Goal: Task Accomplishment & Management: Manage account settings

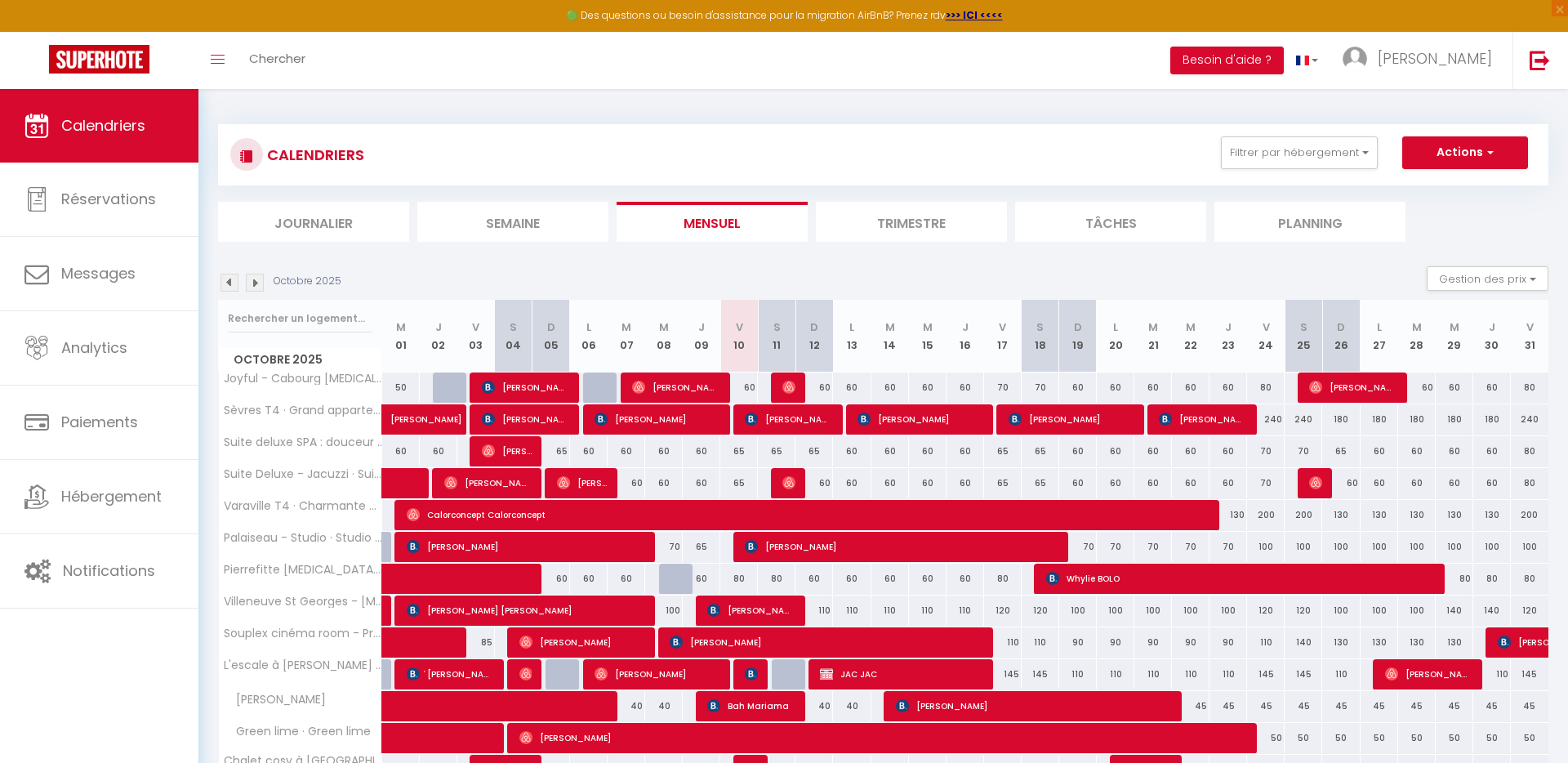
scroll to position [156, 0]
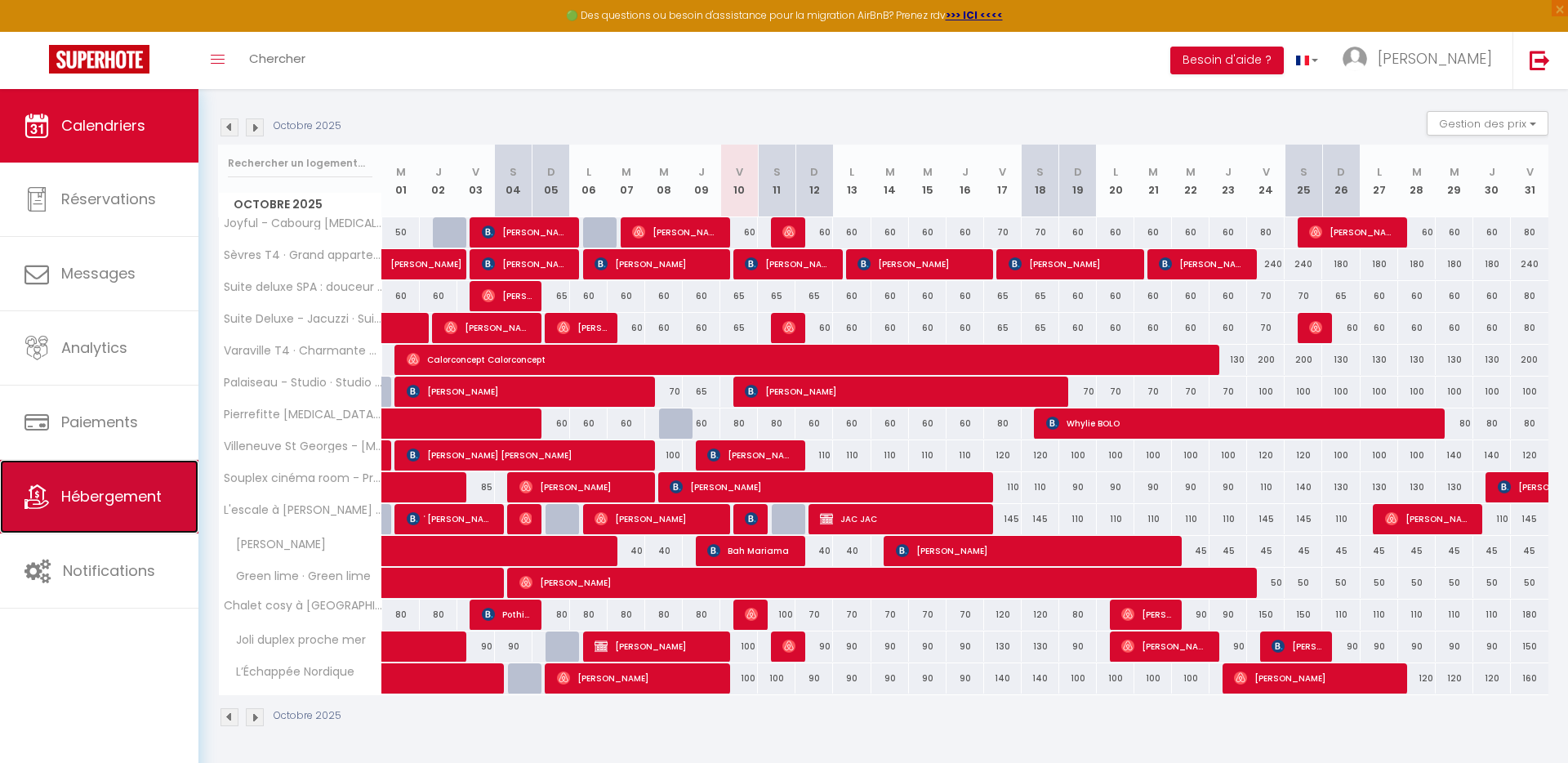
click at [139, 505] on span "Hébergement" at bounding box center [111, 497] width 101 height 21
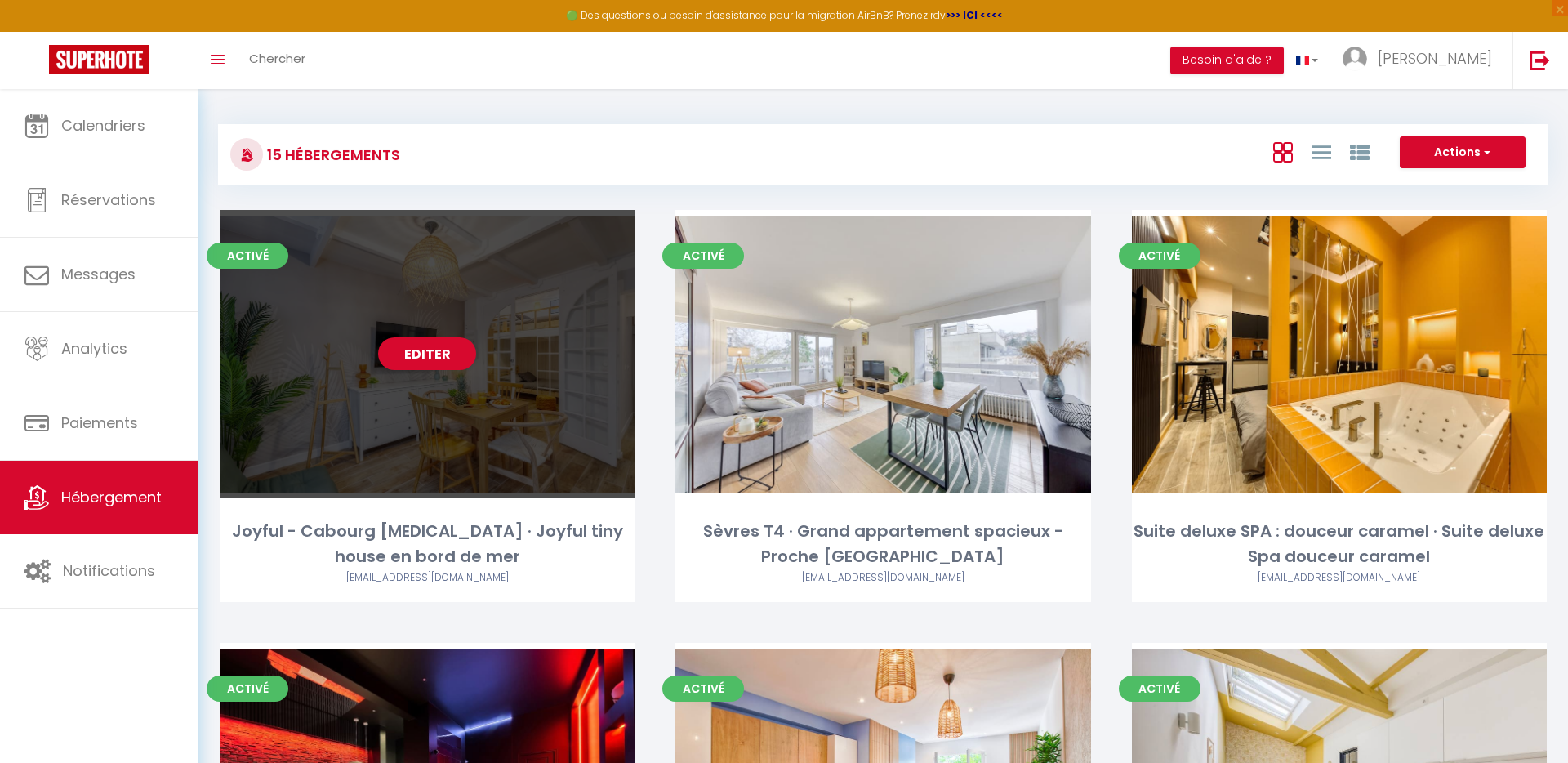
click at [495, 409] on div "Editer" at bounding box center [427, 354] width 415 height 289
select select "3"
select select "2"
select select "1"
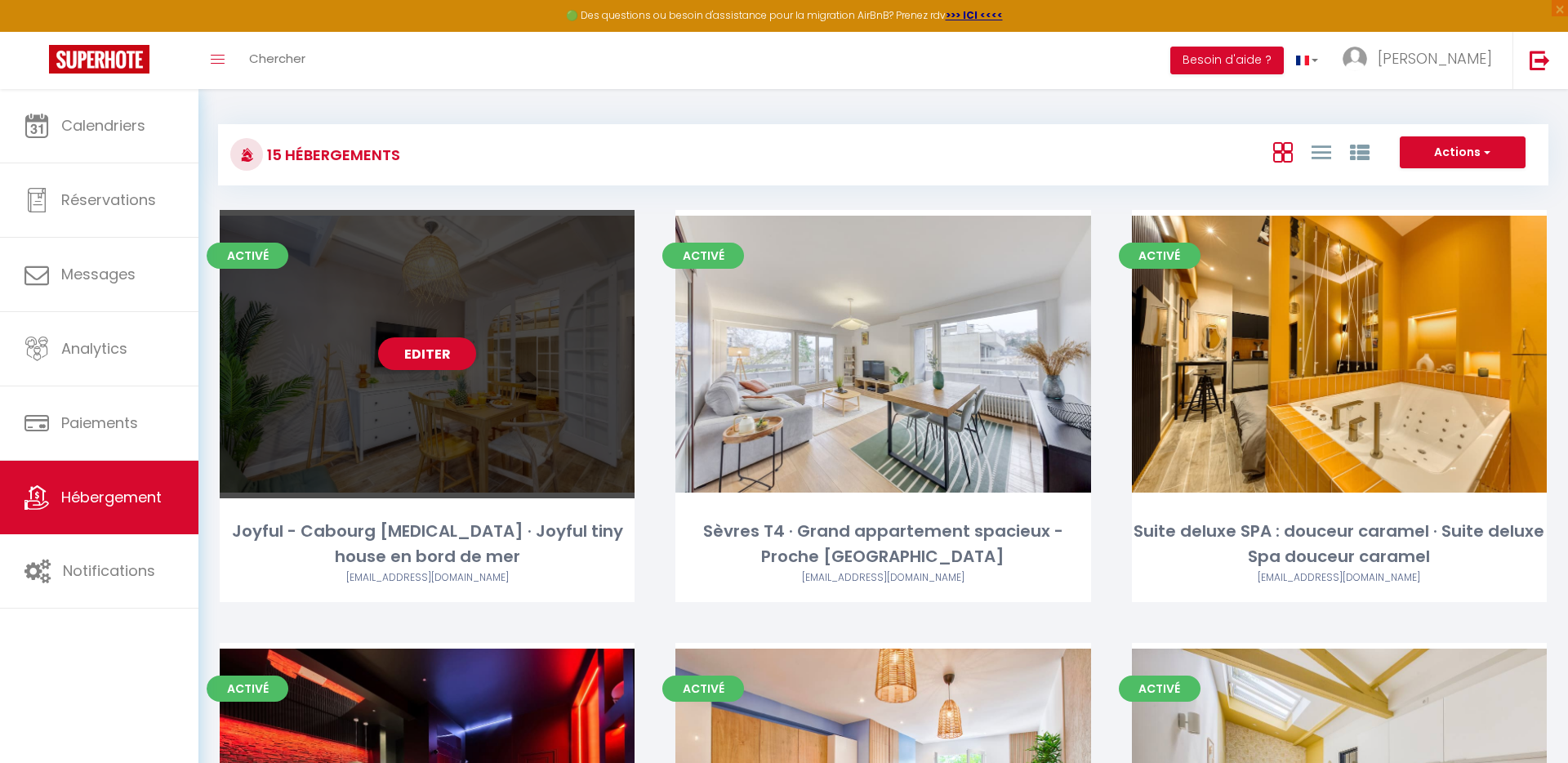
select select
select select "28"
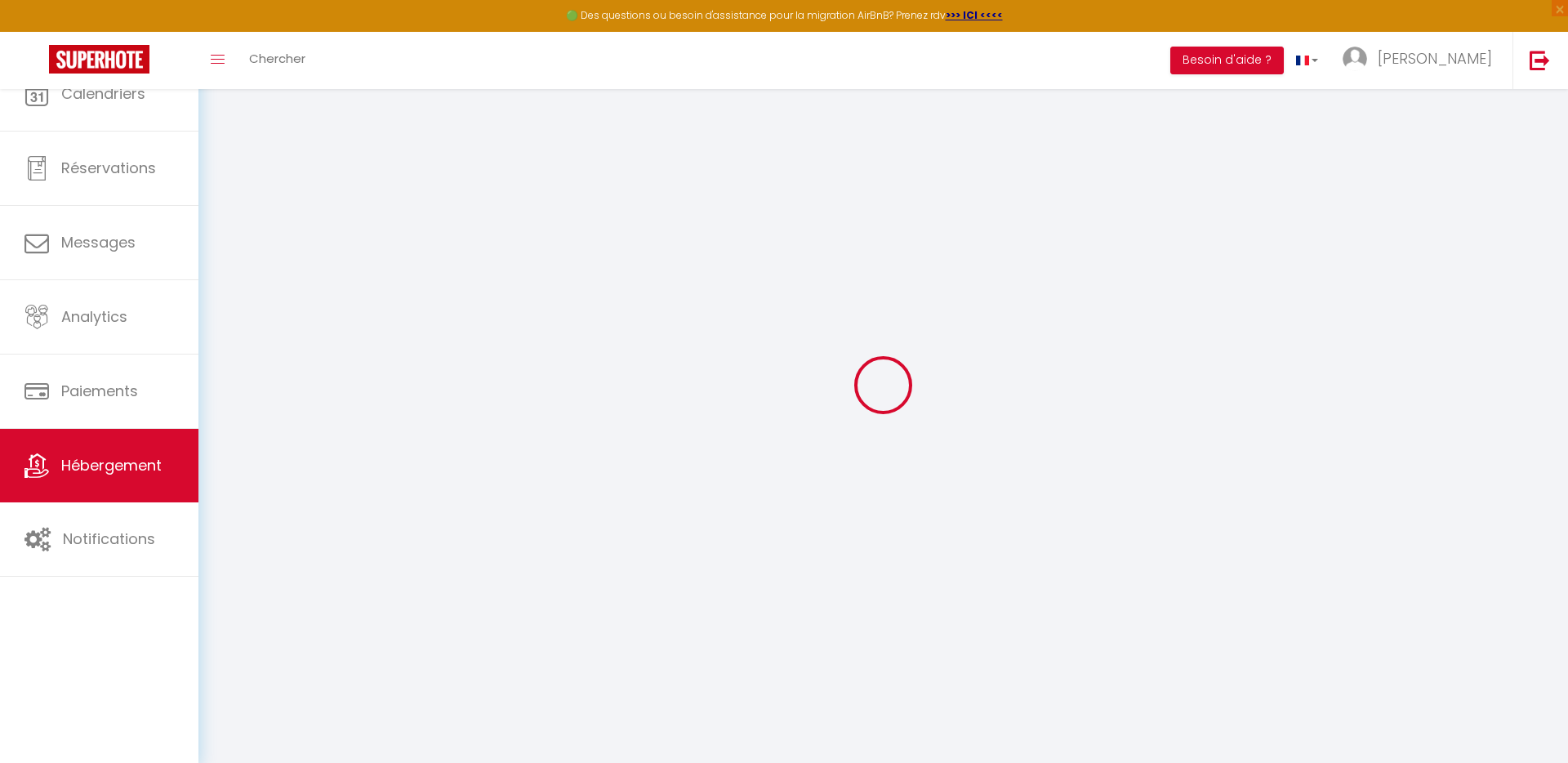
select select
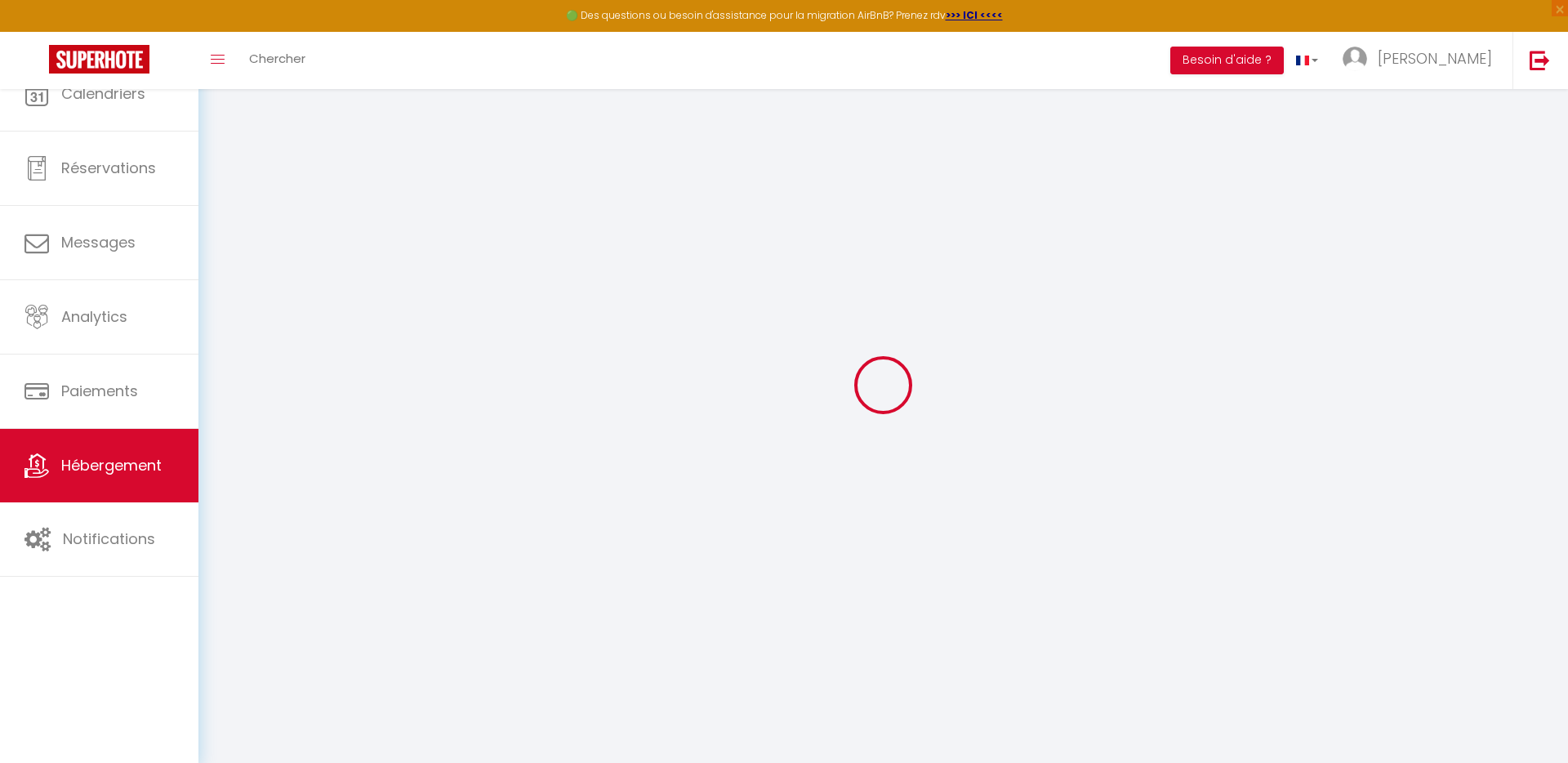
select select
checkbox input "false"
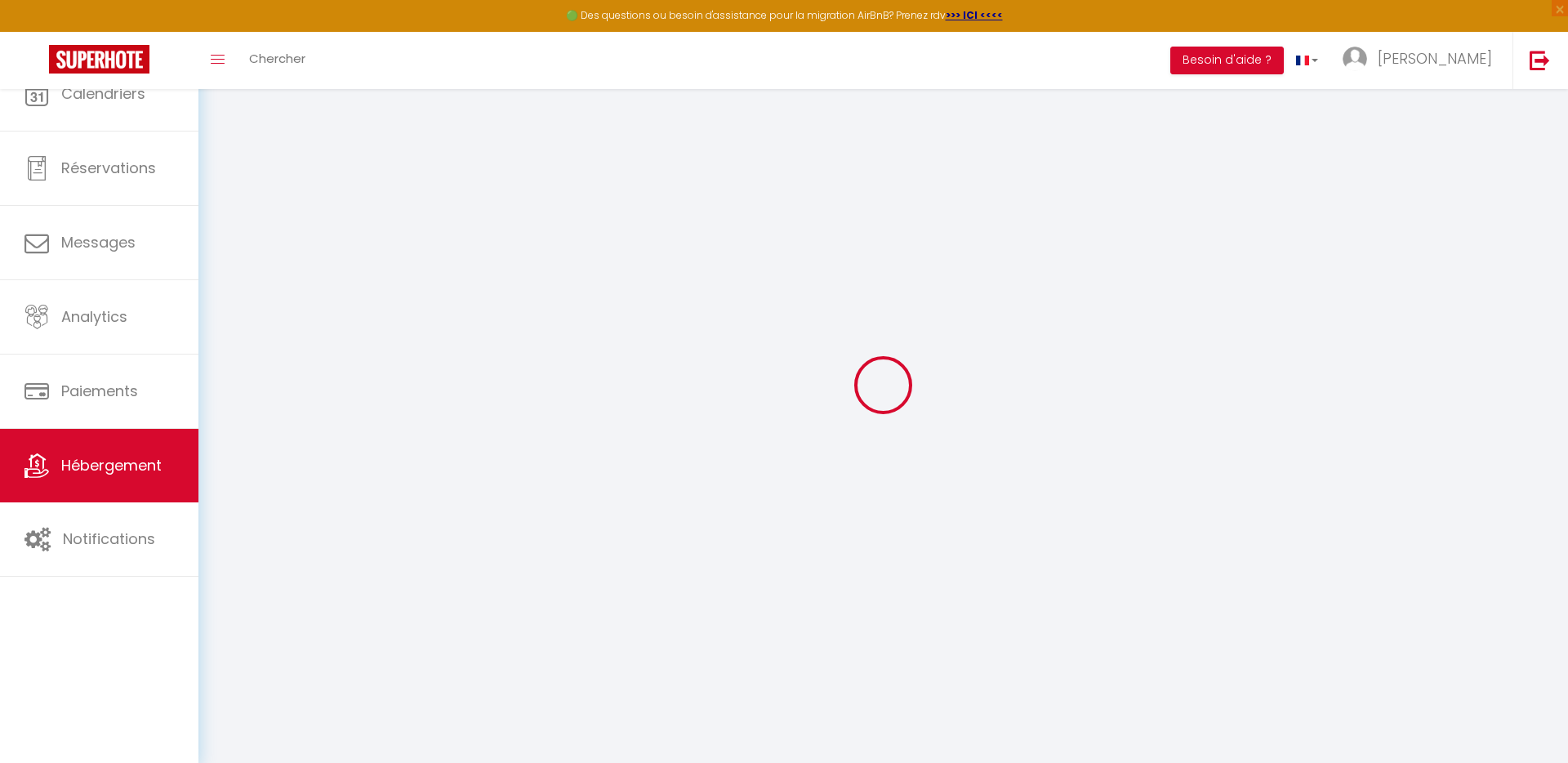
select select
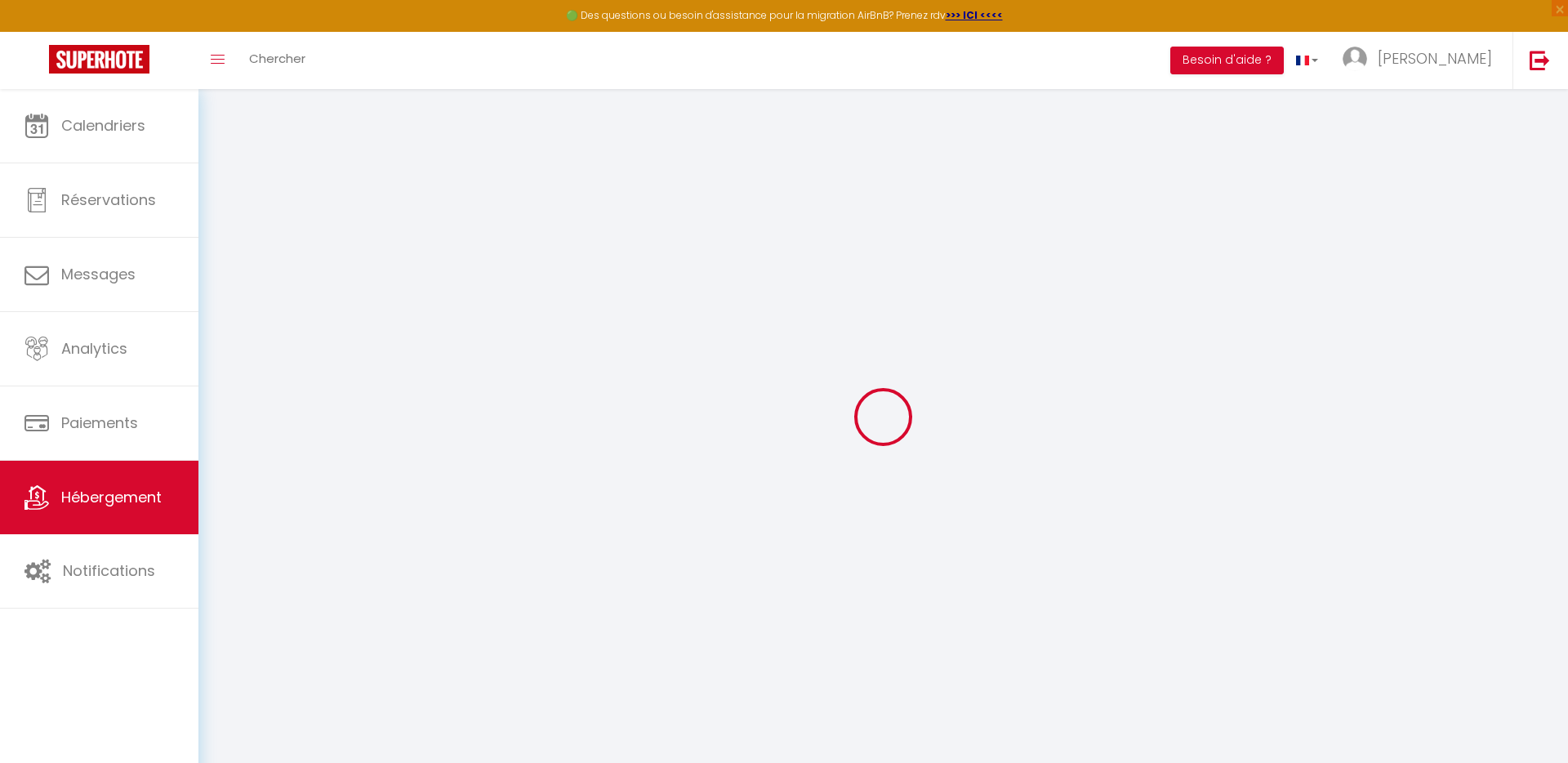
select select
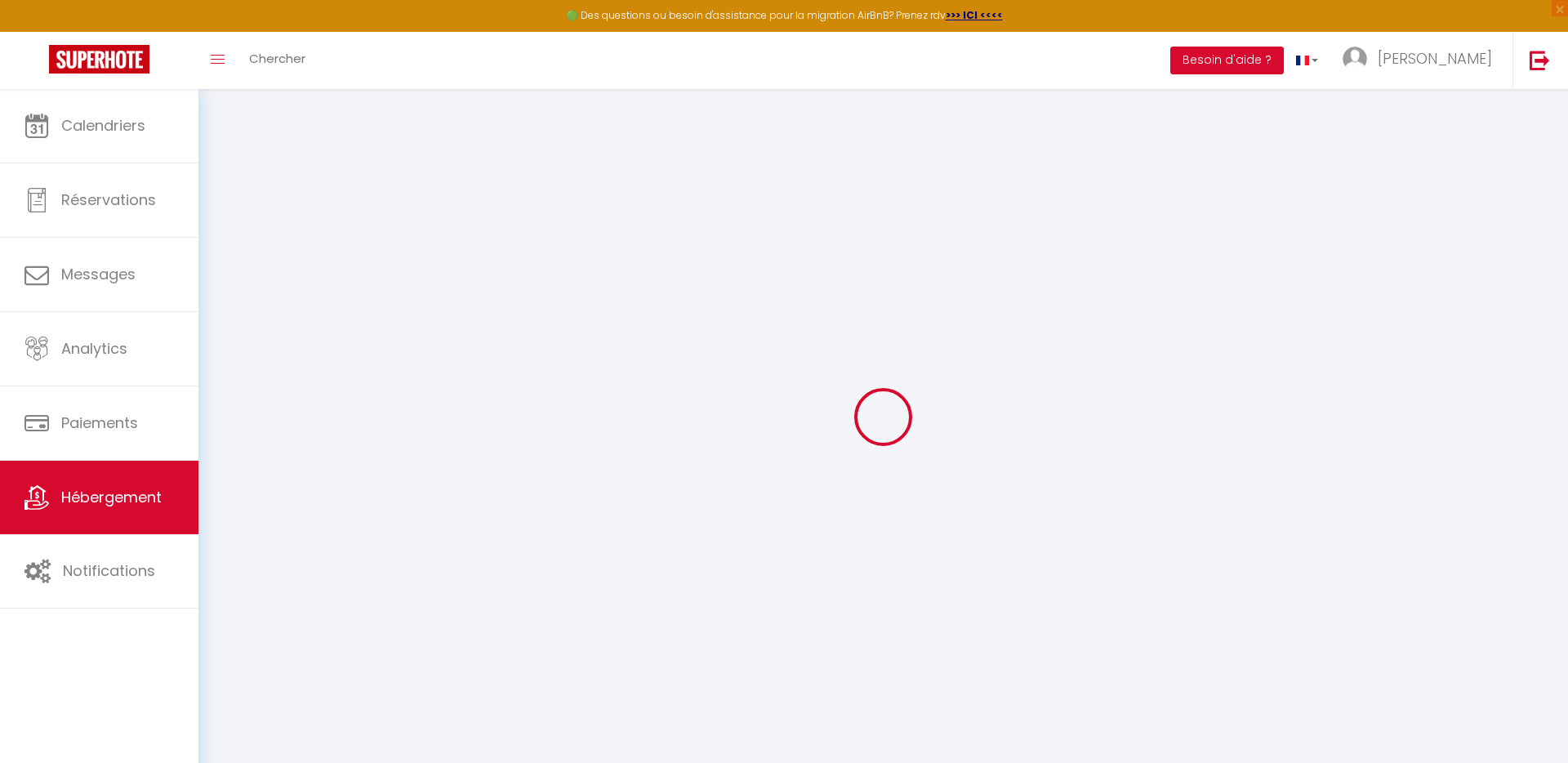
select select
checkbox input "false"
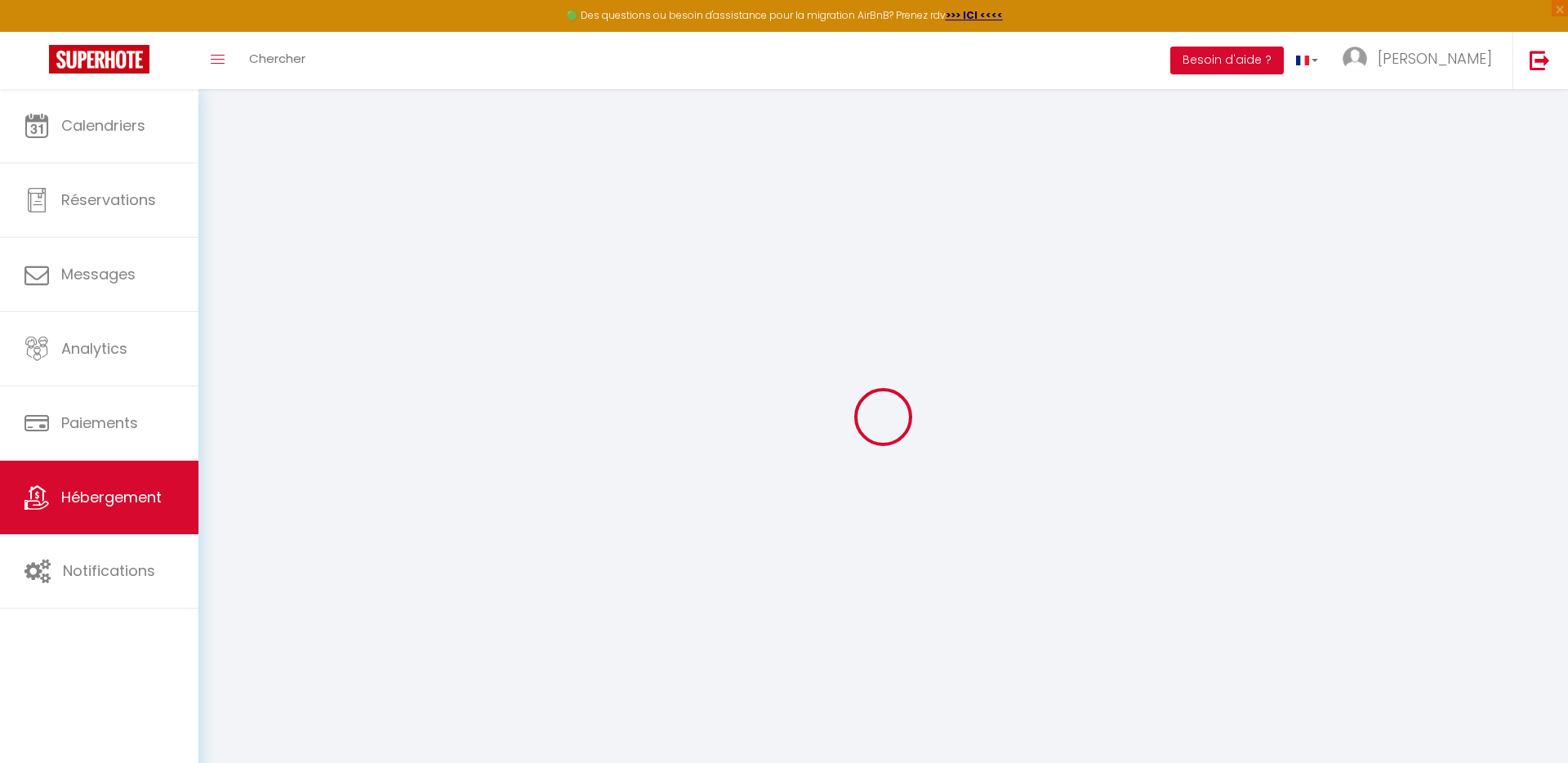
select select
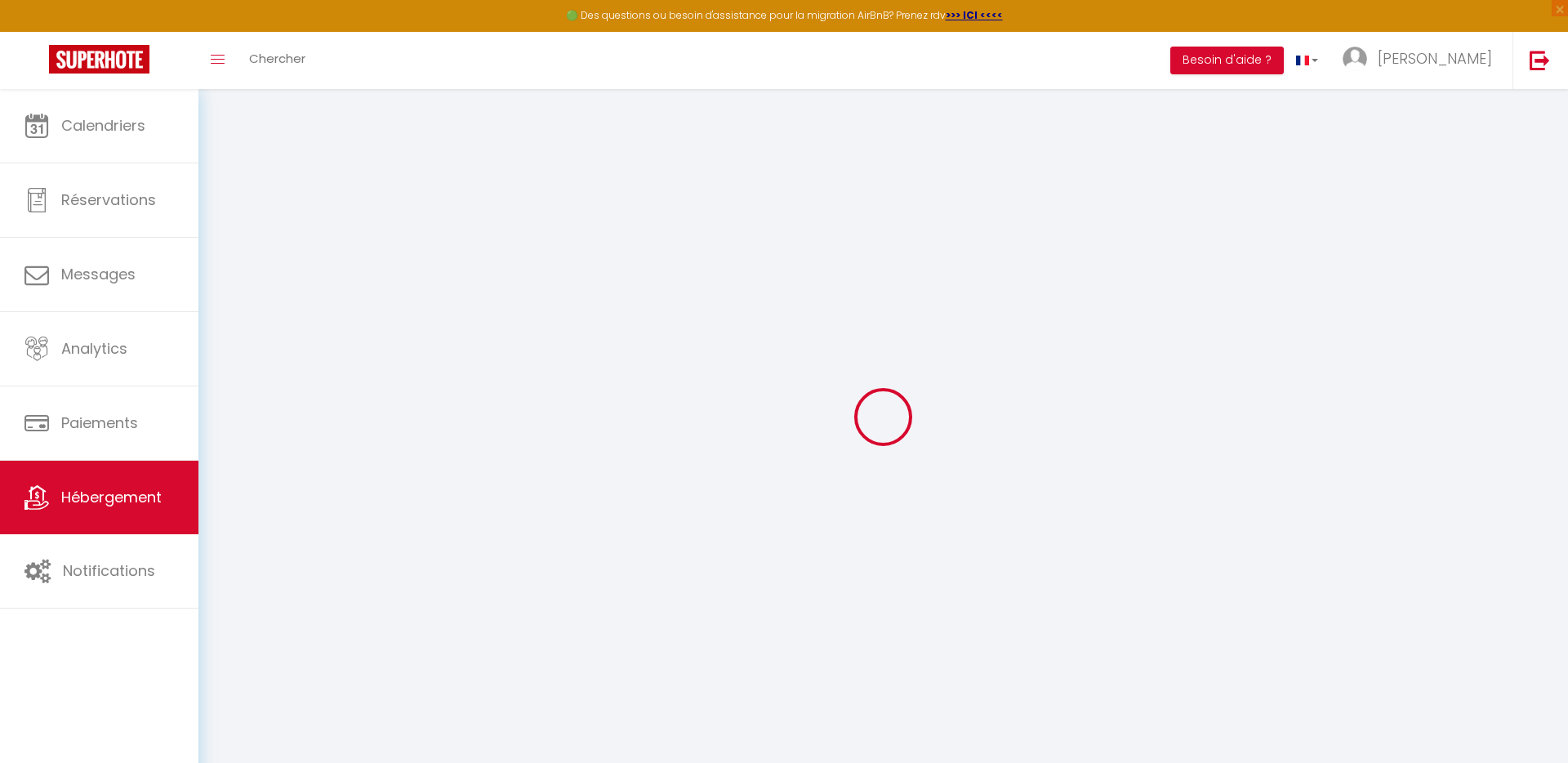
select select
checkbox input "false"
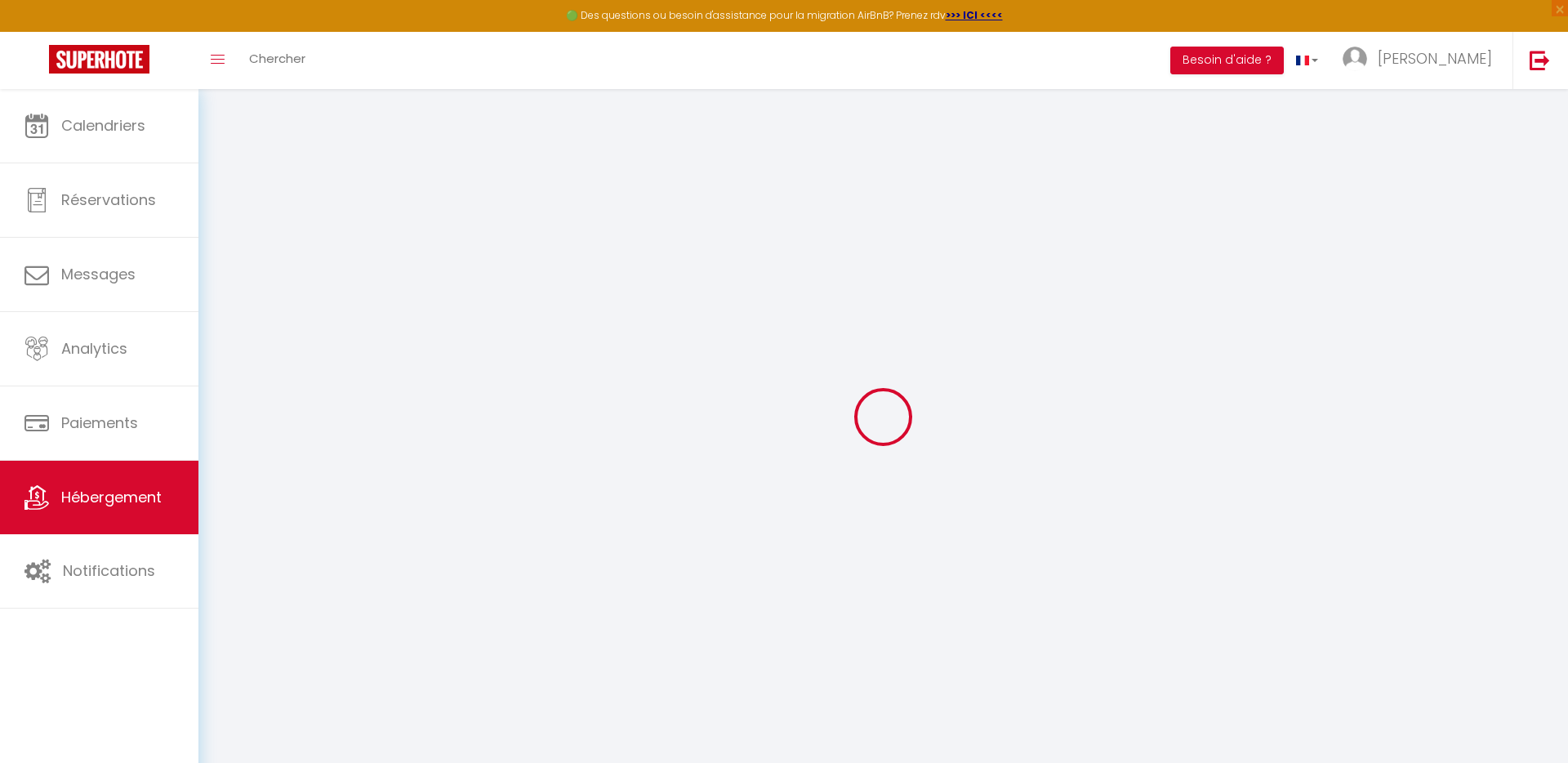
checkbox input "false"
select select
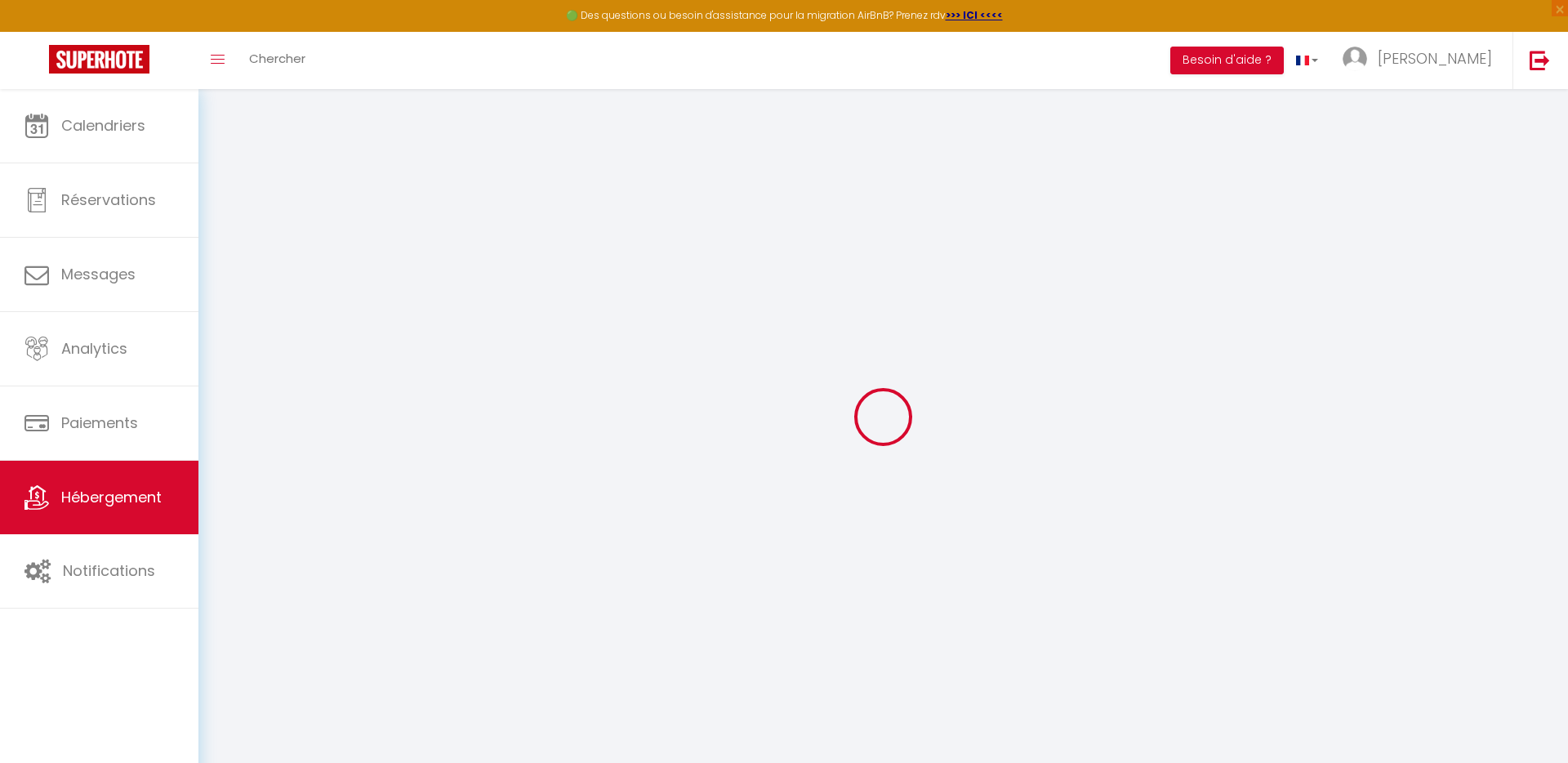
select select
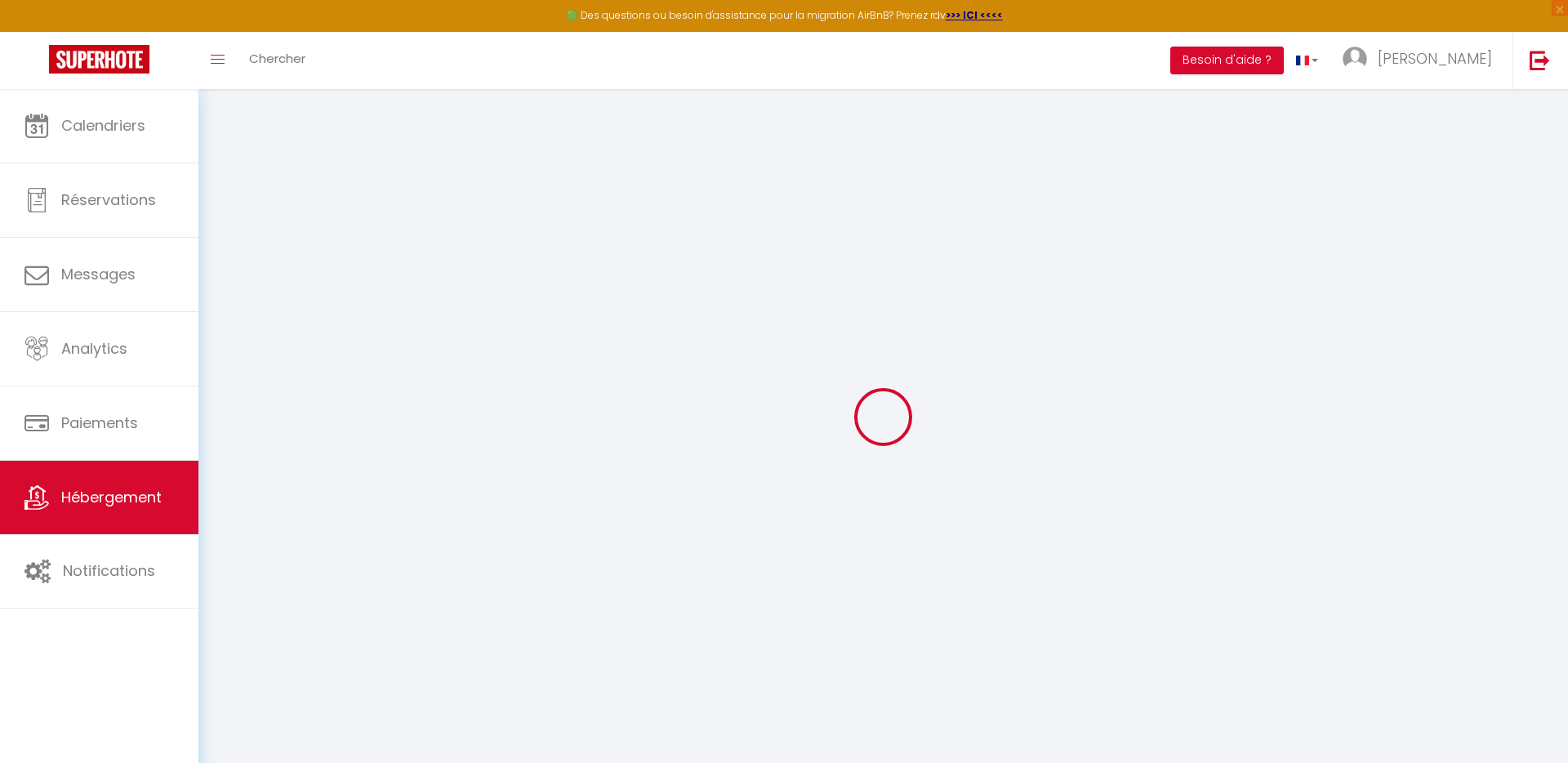
checkbox input "false"
select select
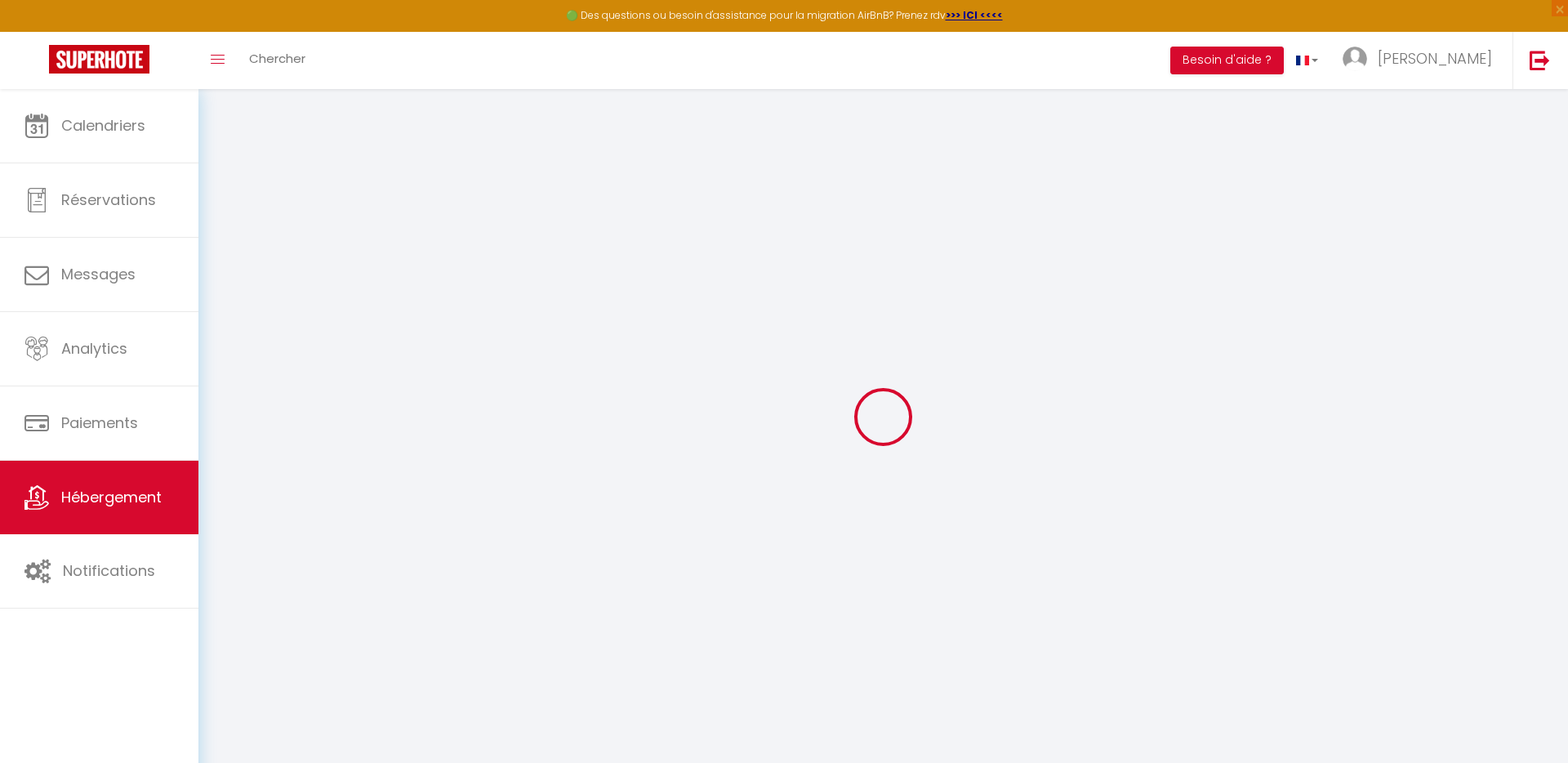
select select
type input "Joyful - Cabourg [MEDICAL_DATA] · Joyful tiny house en bord de mer"
type input "[PERSON_NAME]"
type input "NAMURA"
type input "[STREET_ADDRESS][PERSON_NAME]"
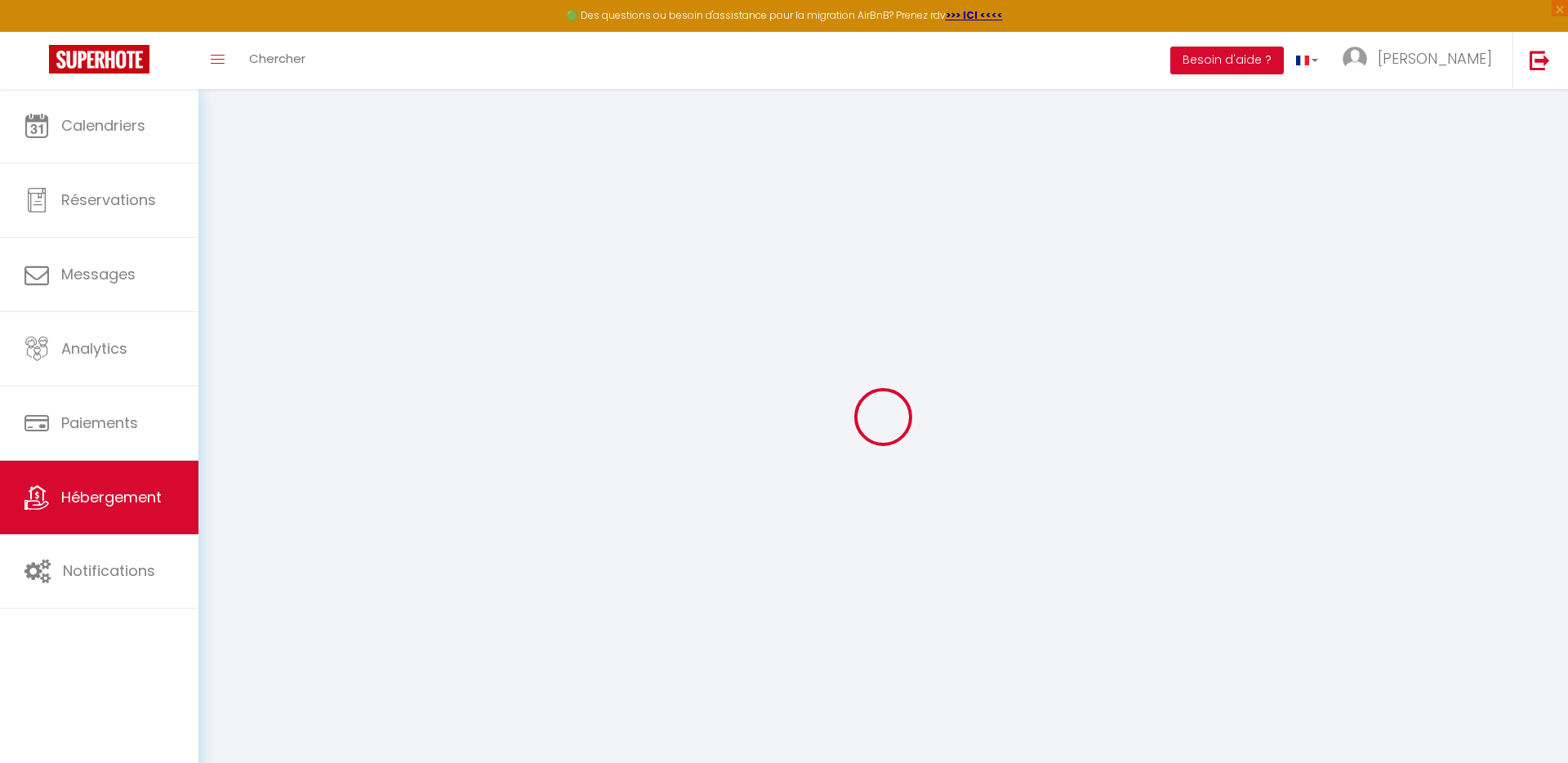
type input "27180"
type input "SAINT SÉBASTIEN DE MORSENT"
select select "8"
select select "4"
select select "2"
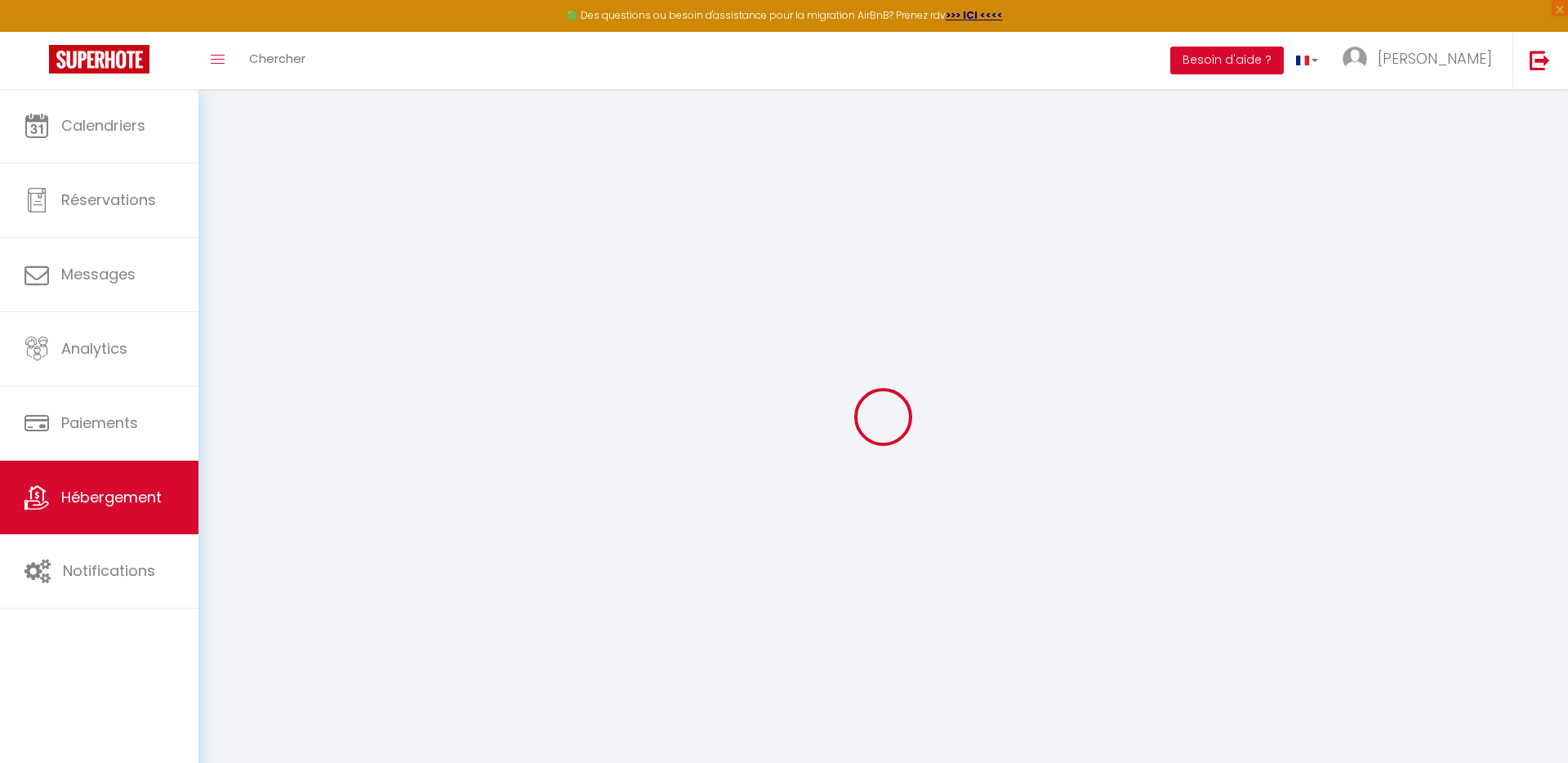
type input "12"
type input "96"
select select
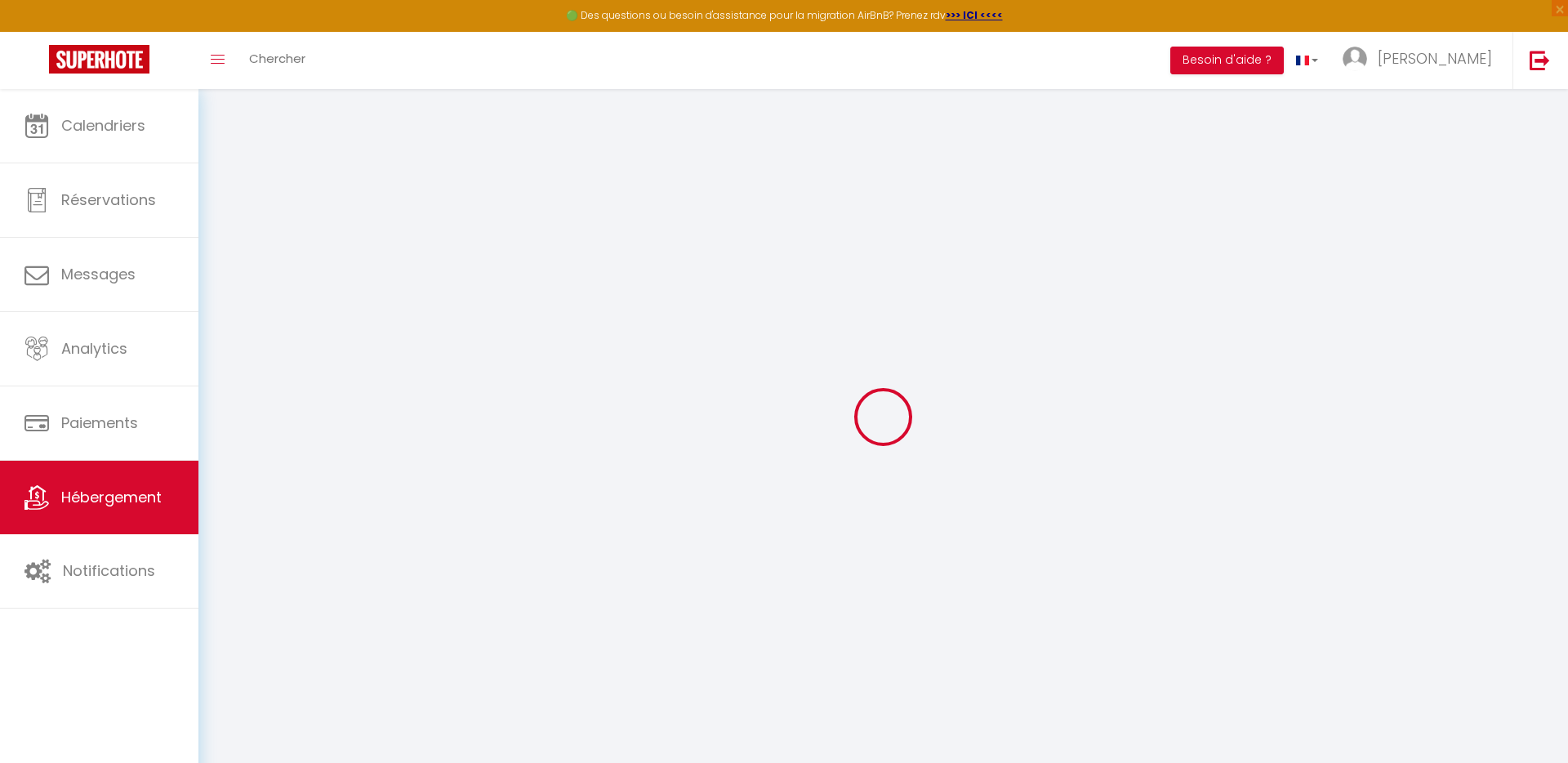
select select
type input "[STREET_ADDRESS][PERSON_NAME]"
type input "14390"
type input "Cabourg"
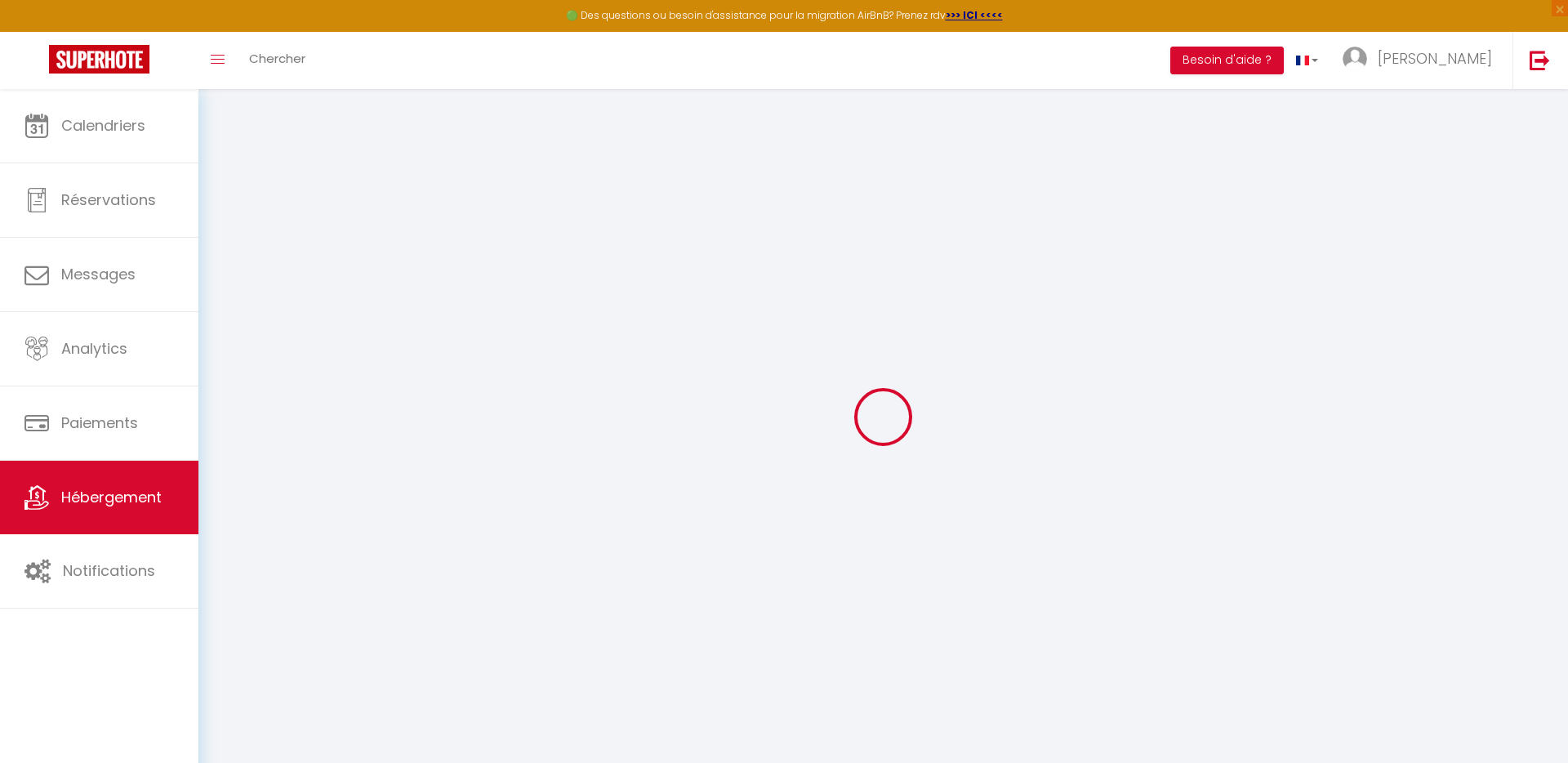
type input "[PERSON_NAME][EMAIL_ADDRESS][DOMAIN_NAME]"
select select "13914"
checkbox input "false"
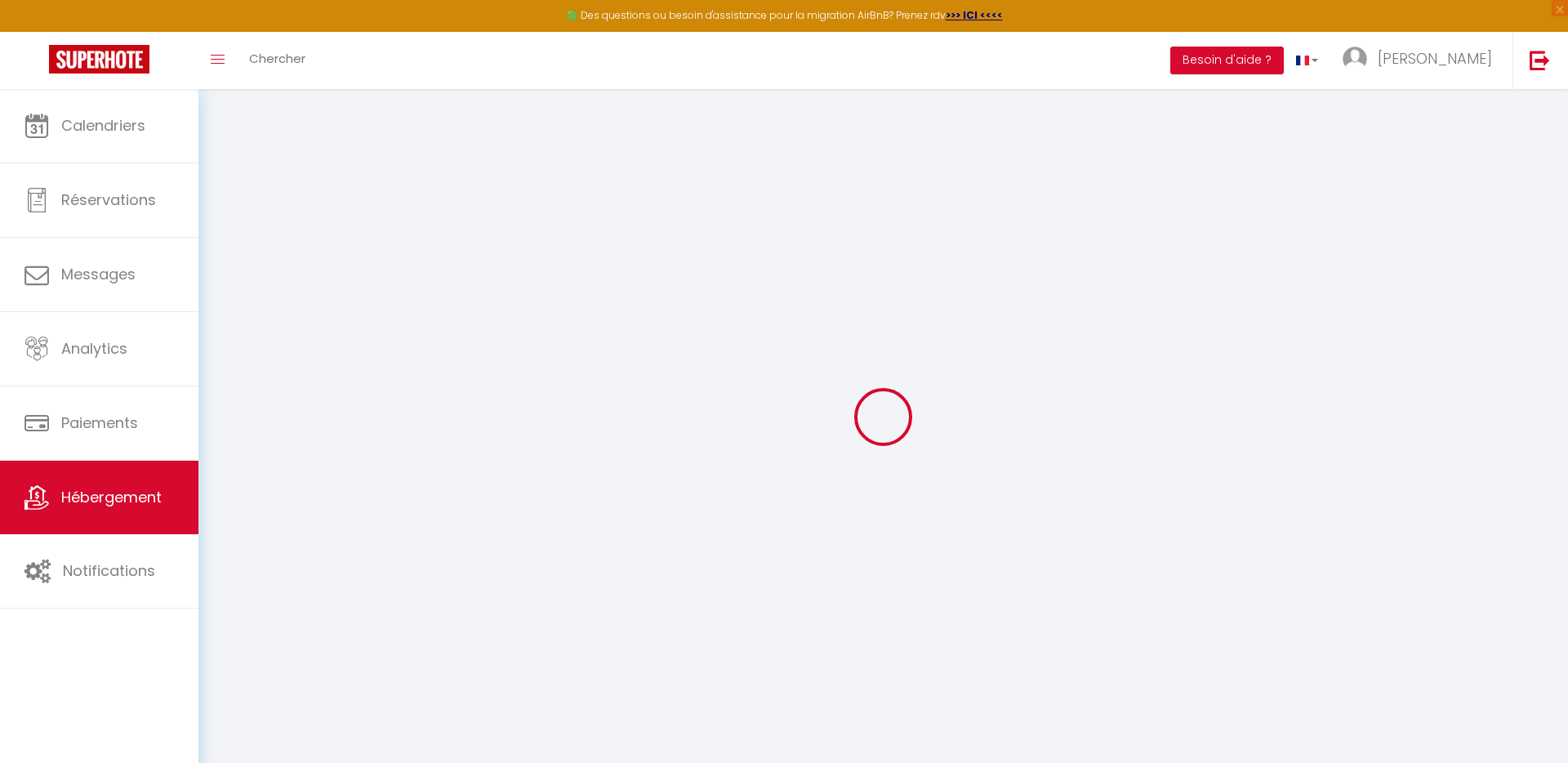
checkbox input "false"
type input "25"
type input "96"
type input "0"
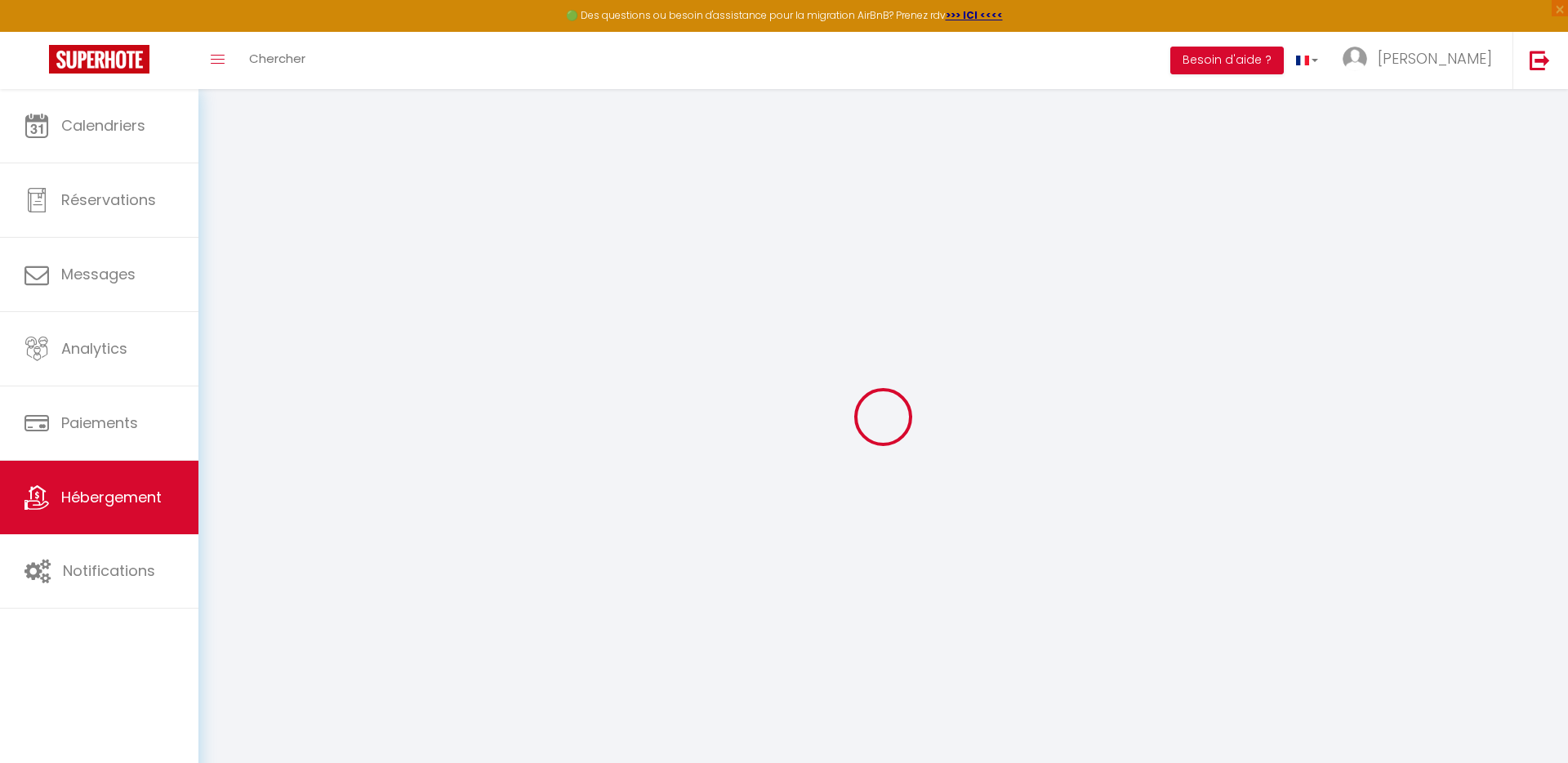
type input "0"
select select
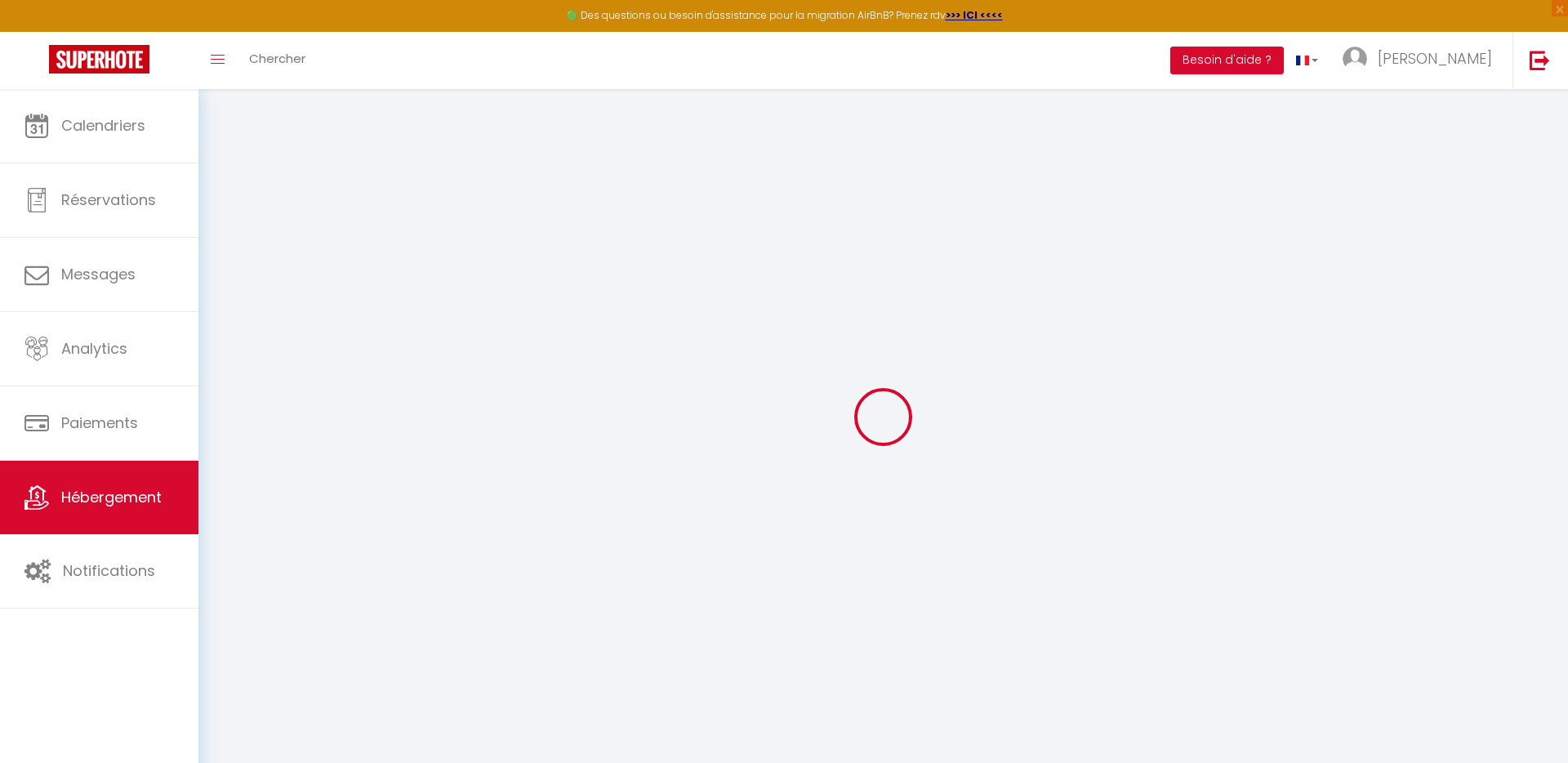
select select
checkbox input "false"
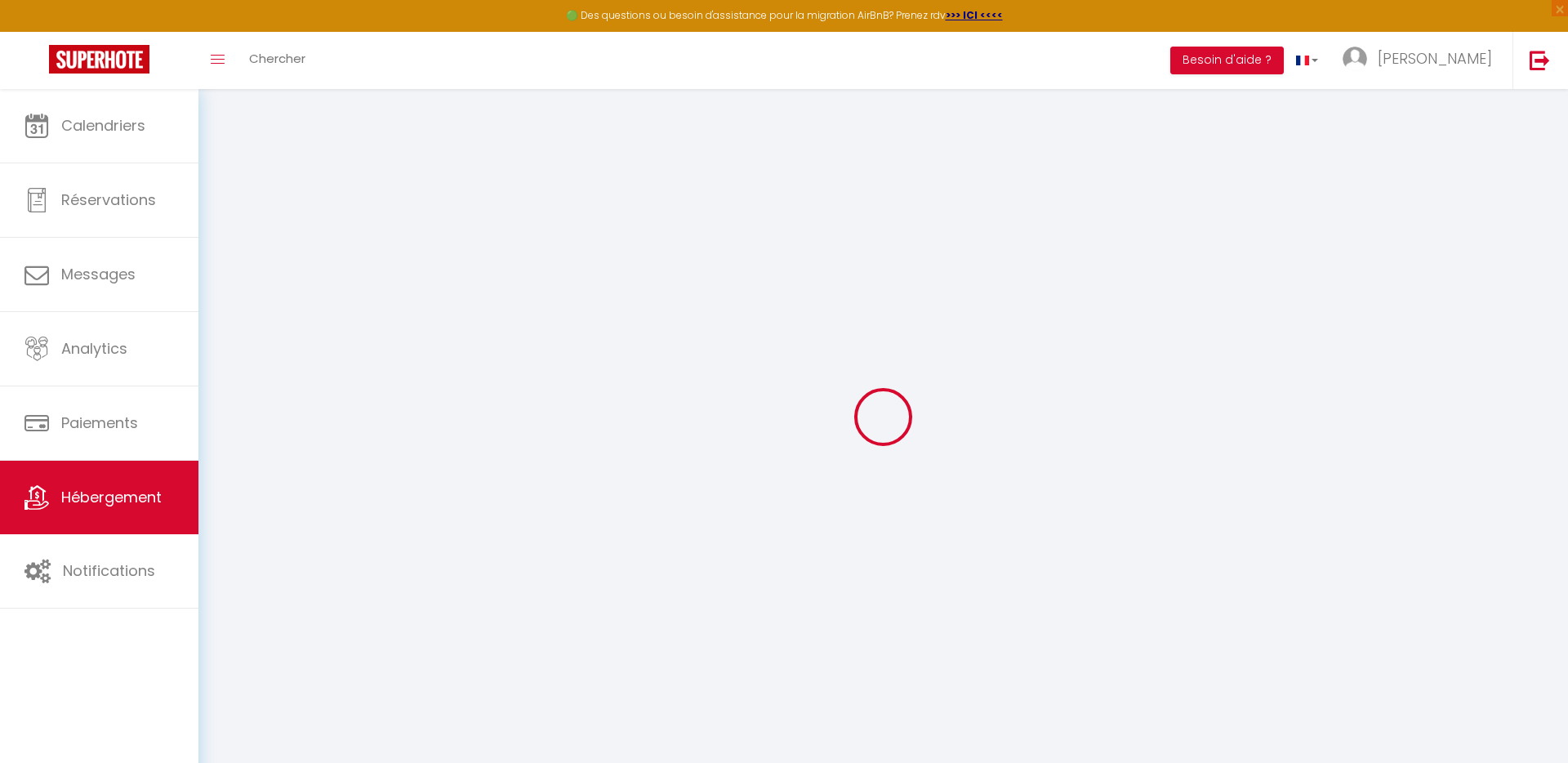
select select
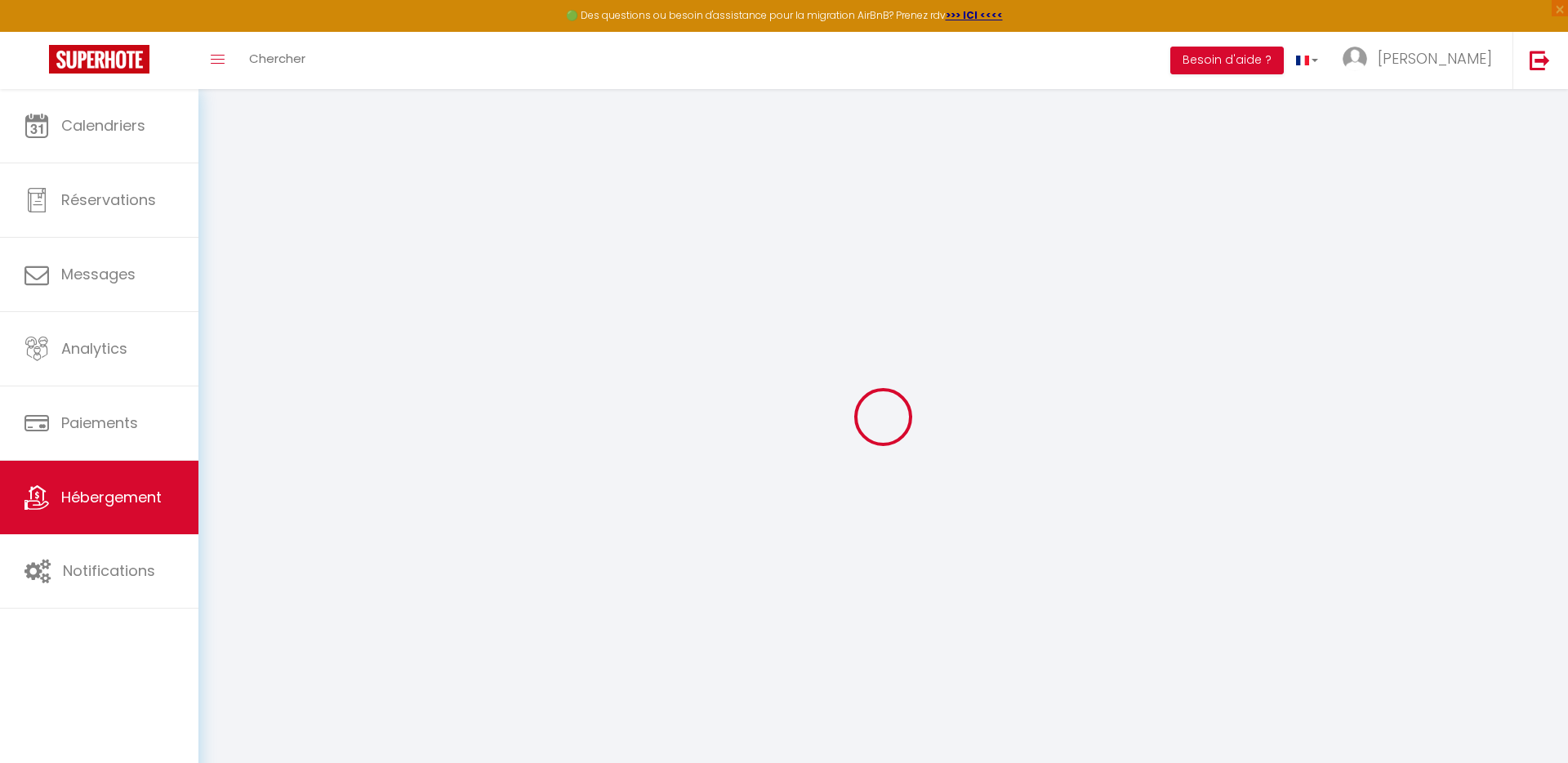
checkbox input "false"
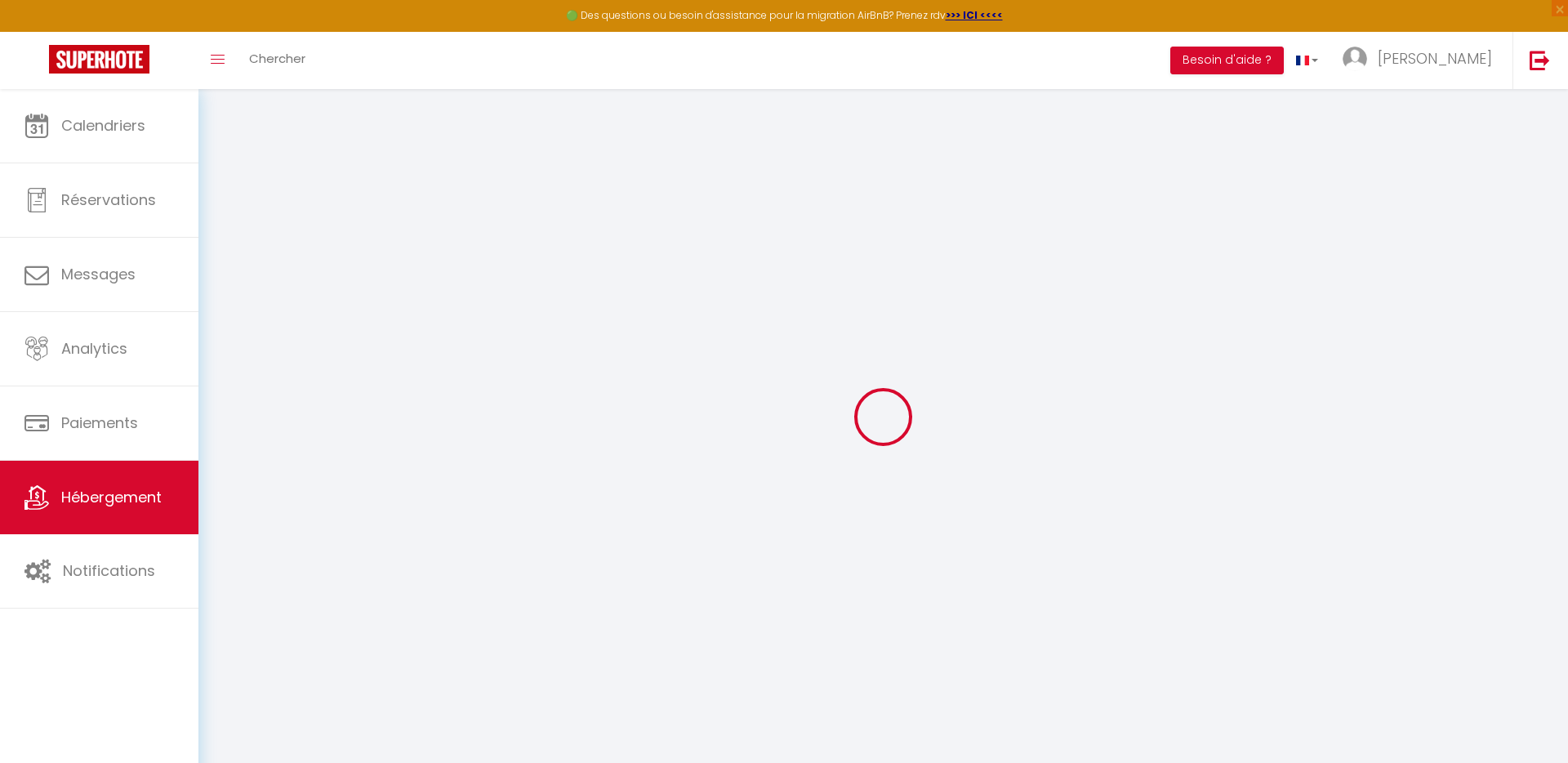
checkbox input "false"
select select "14:00"
select select
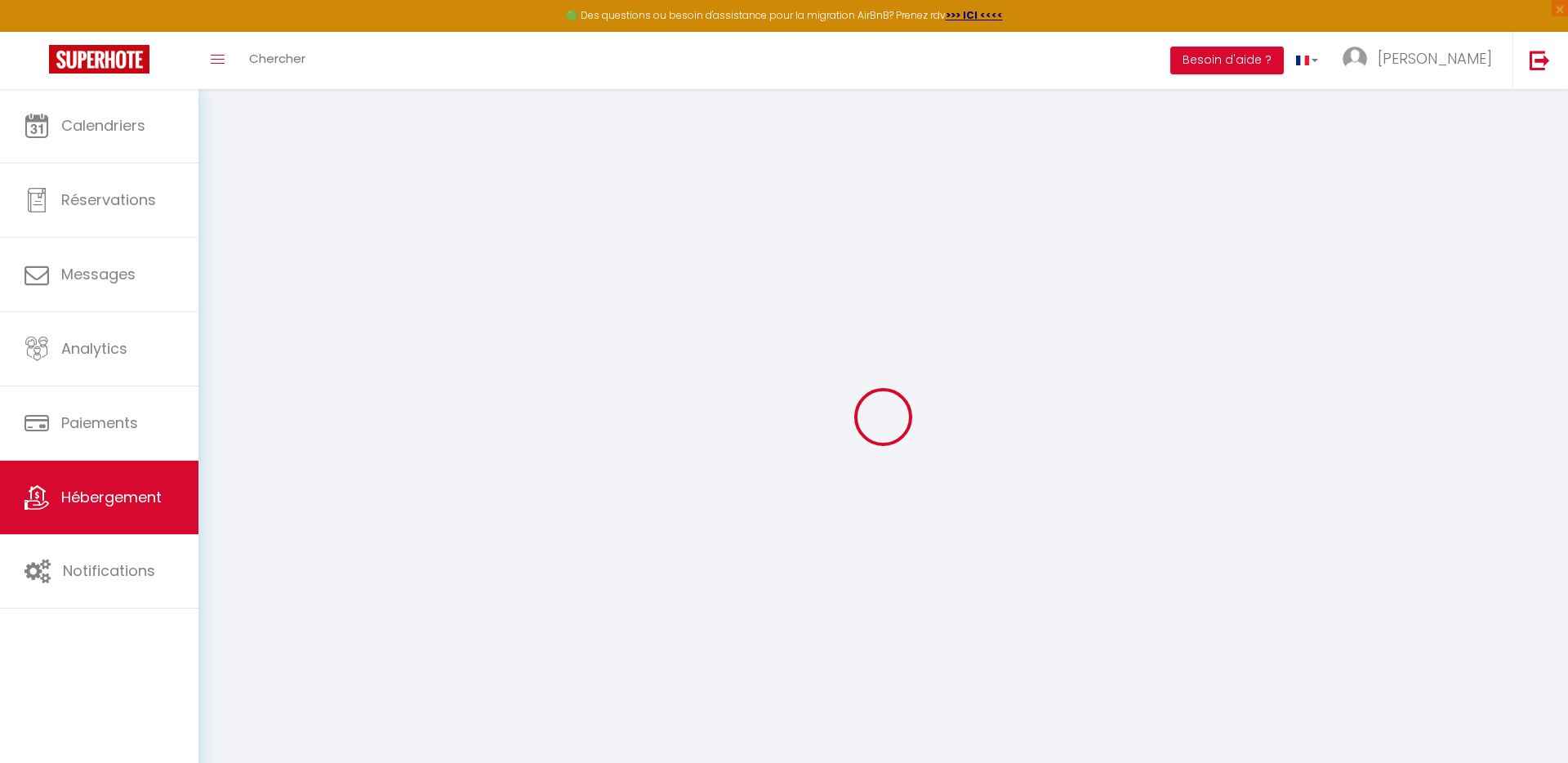
select select "11:00"
select select "30"
select select "120"
select select "43096"
select select
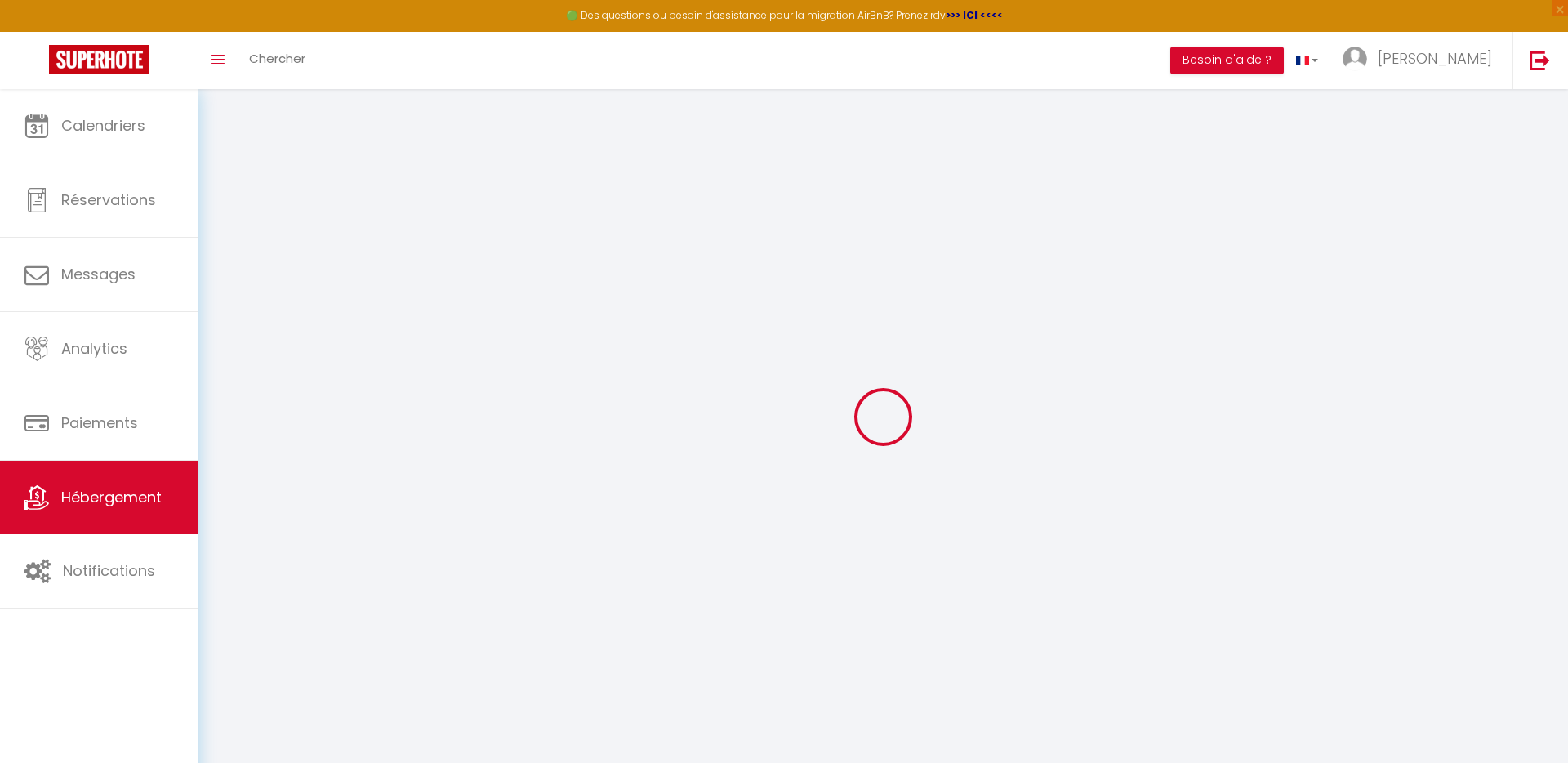
checkbox input "false"
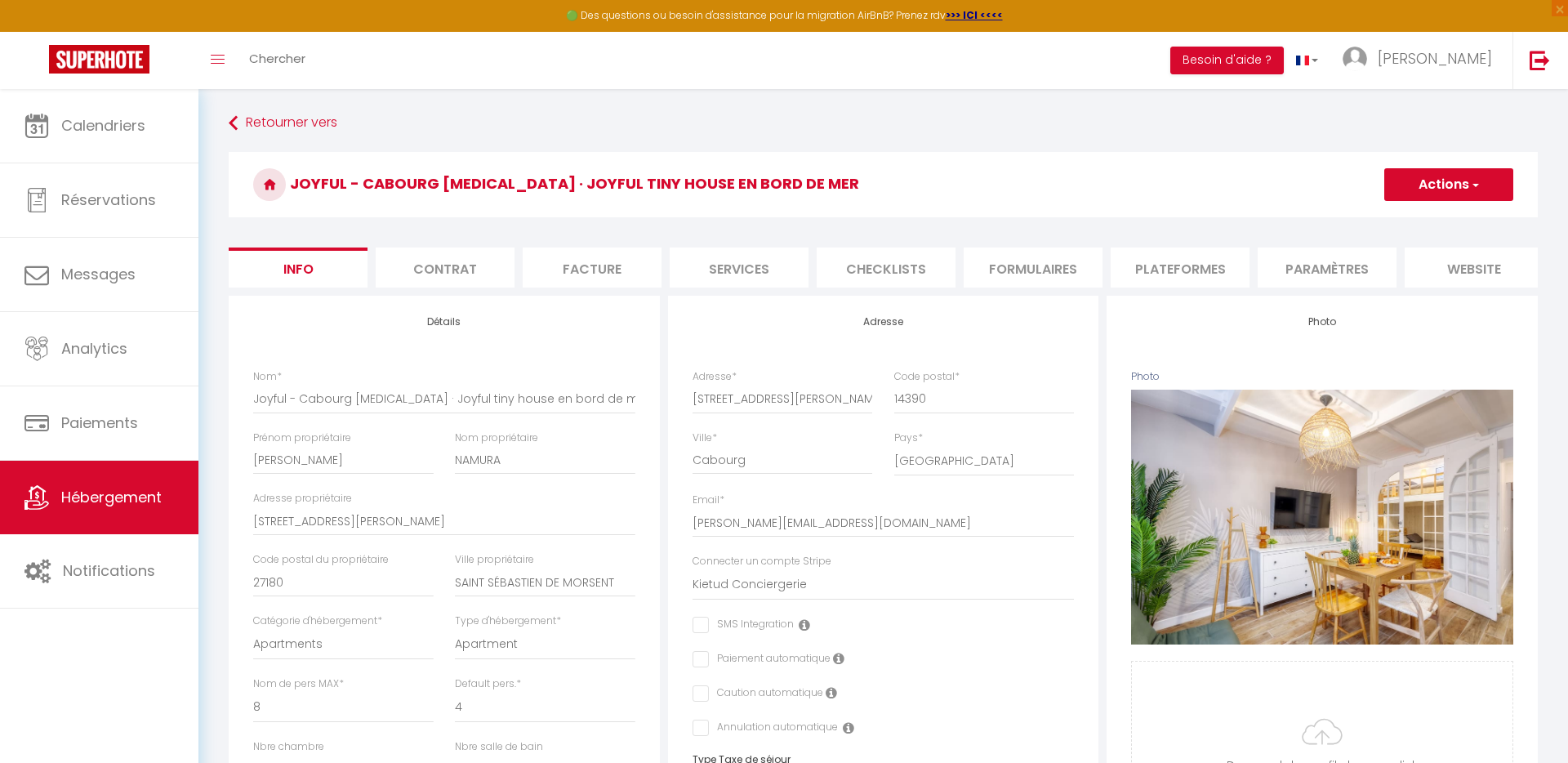
select select
checkbox input "false"
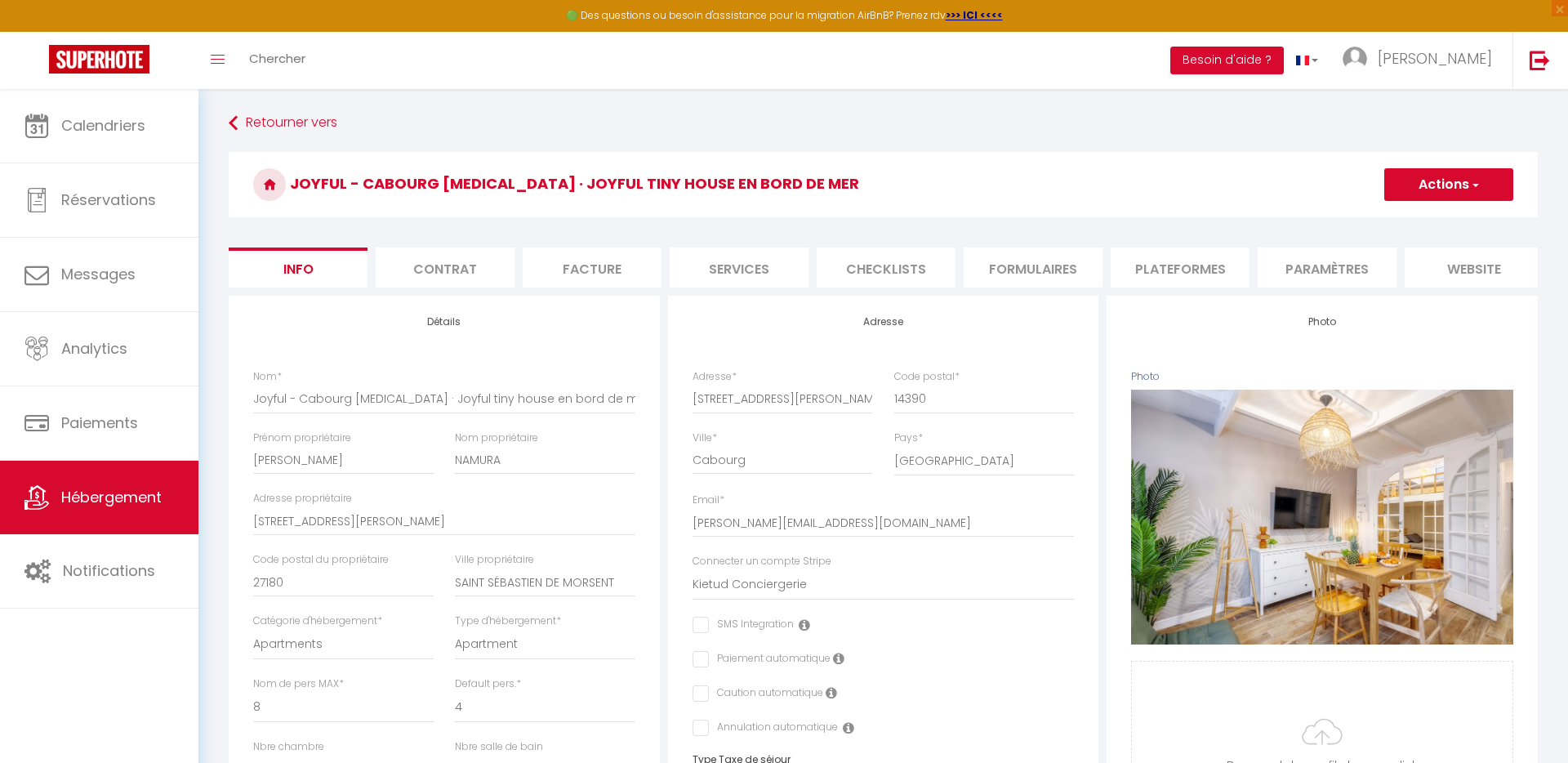
select select
checkbox input "false"
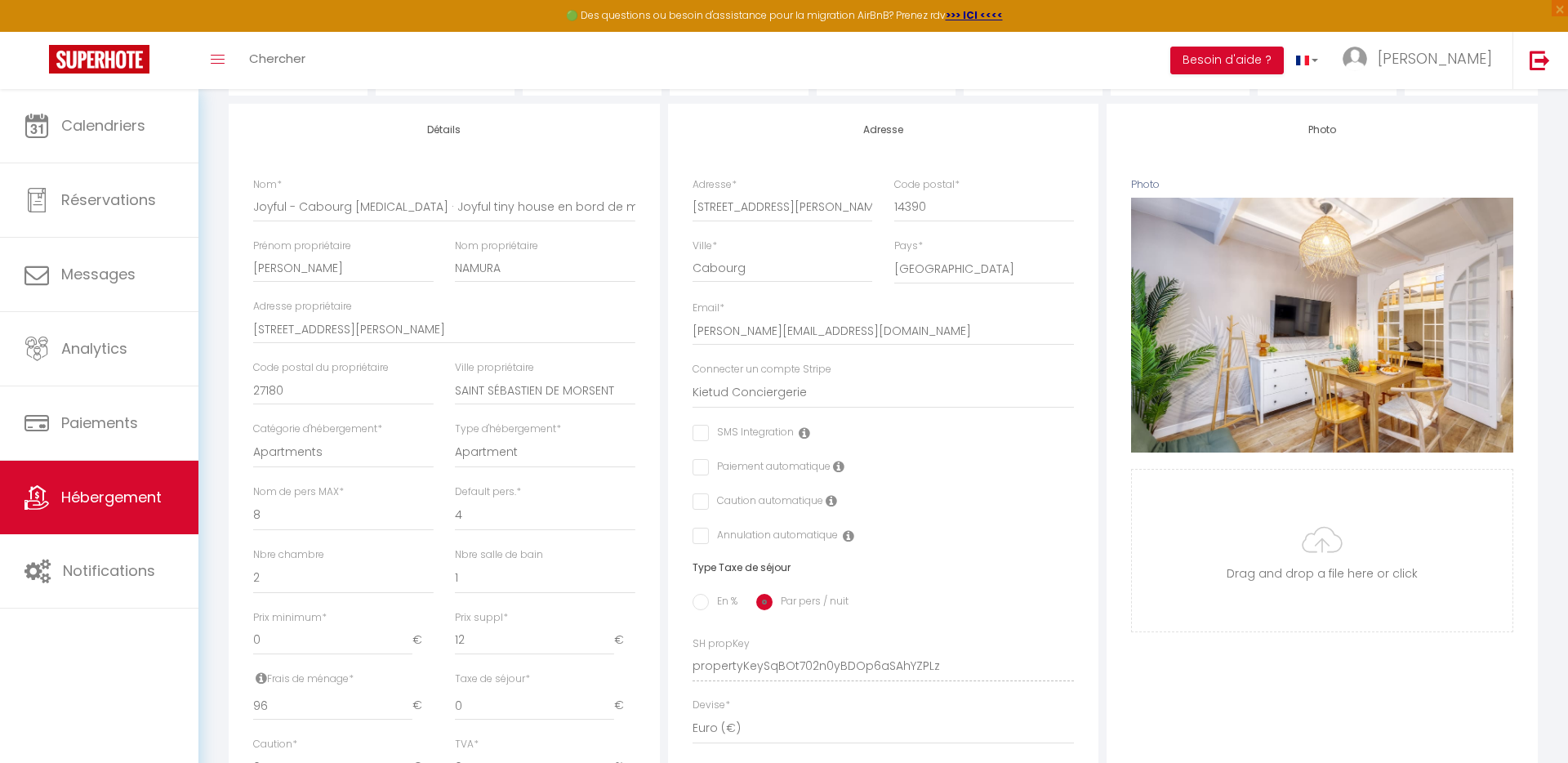
scroll to position [199, 0]
